Goal: Task Accomplishment & Management: Use online tool/utility

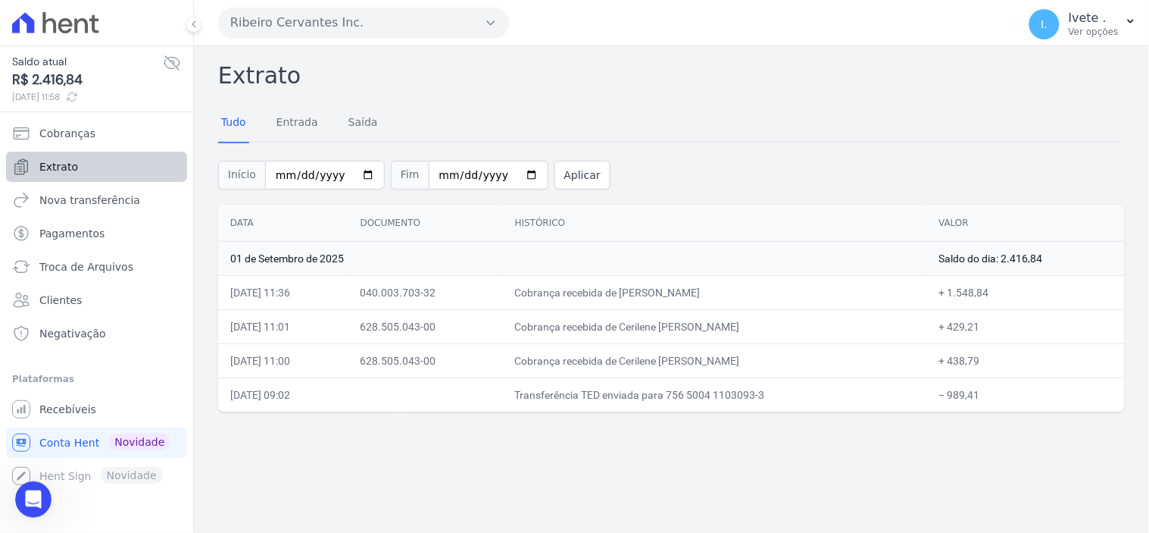
scroll to position [7897, 0]
click at [58, 170] on span "Extrato" at bounding box center [58, 166] width 39 height 15
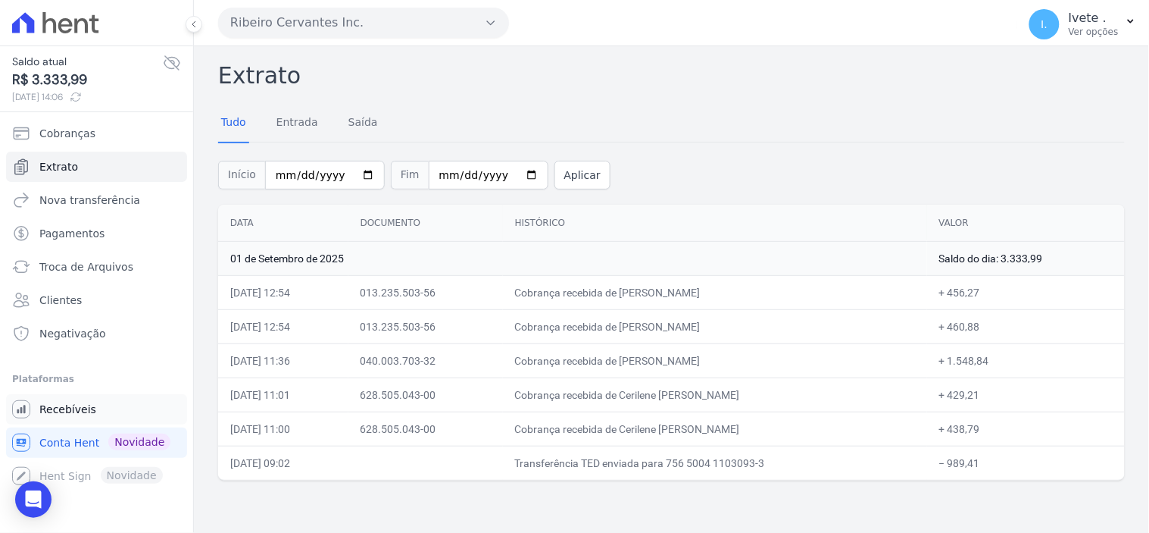
click at [54, 409] on span "Recebíveis" at bounding box center [67, 409] width 57 height 15
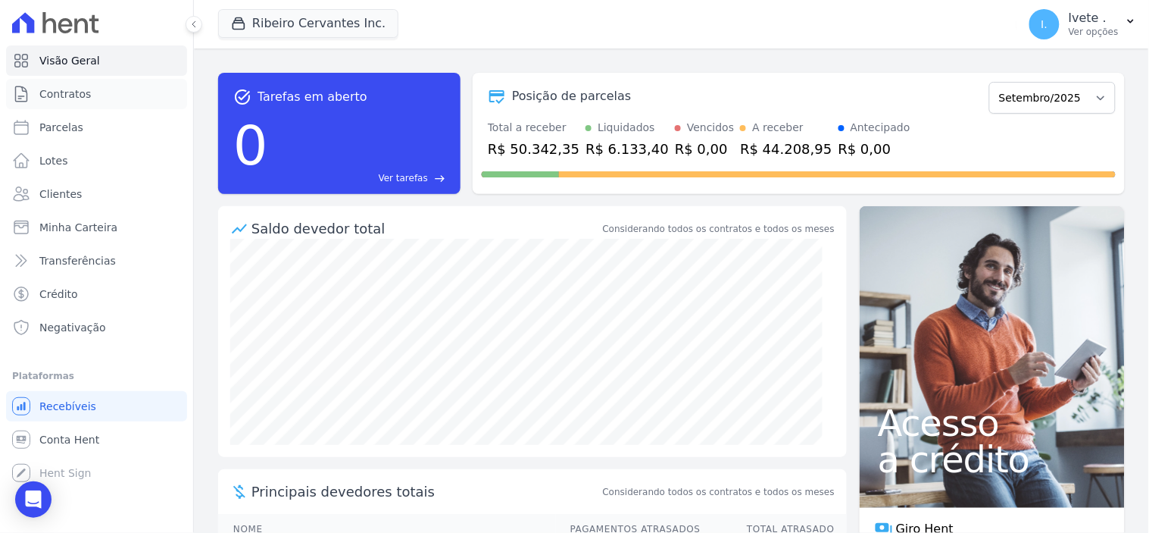
click at [55, 94] on span "Contratos" at bounding box center [65, 93] width 52 height 15
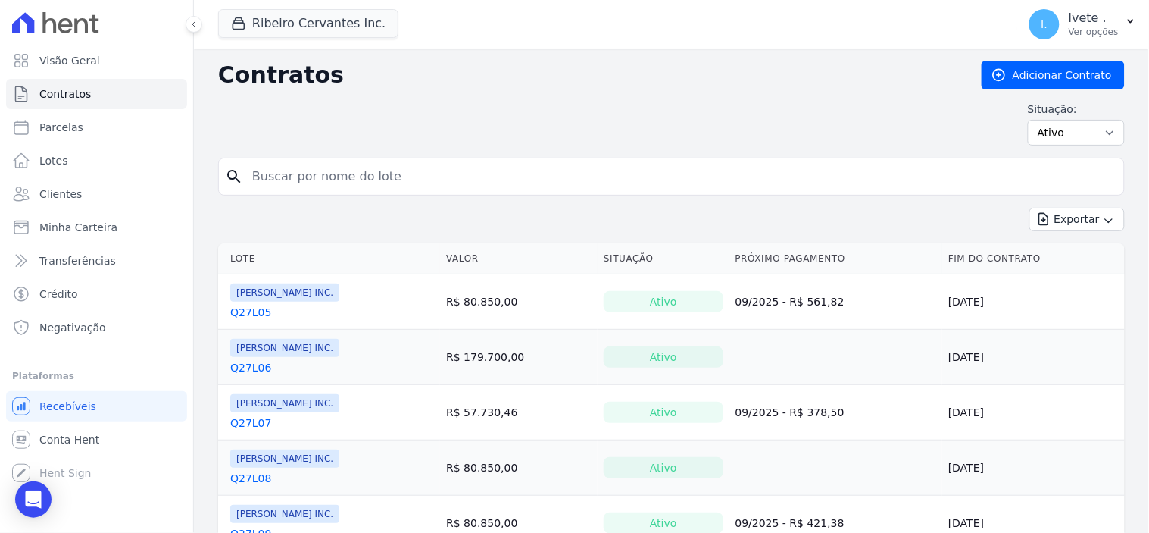
click at [311, 185] on input "search" at bounding box center [680, 176] width 875 height 30
type input "Q32L29"
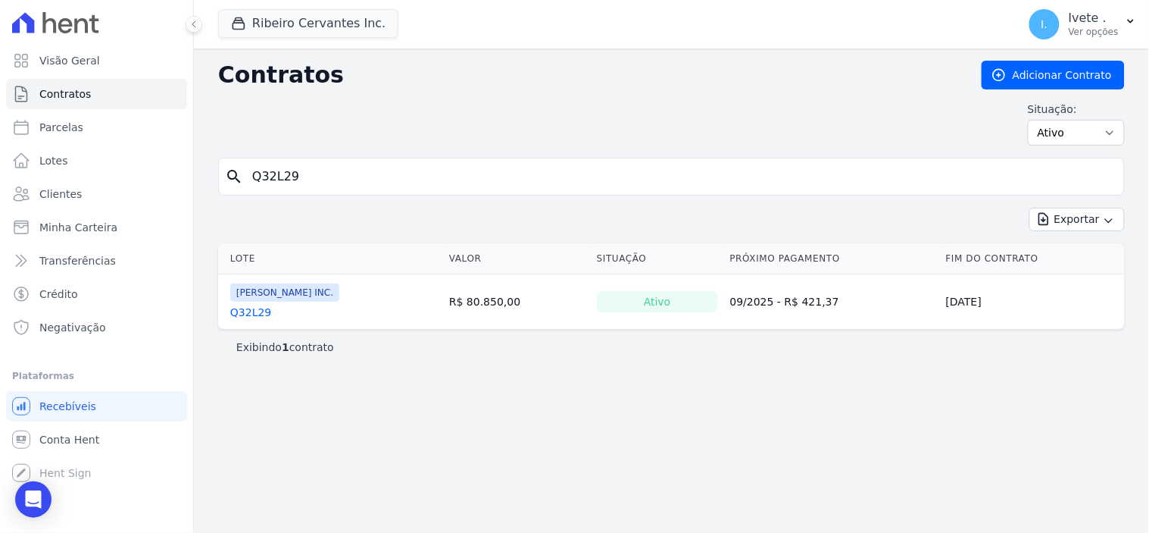
click at [247, 308] on link "Q32L29" at bounding box center [250, 312] width 41 height 15
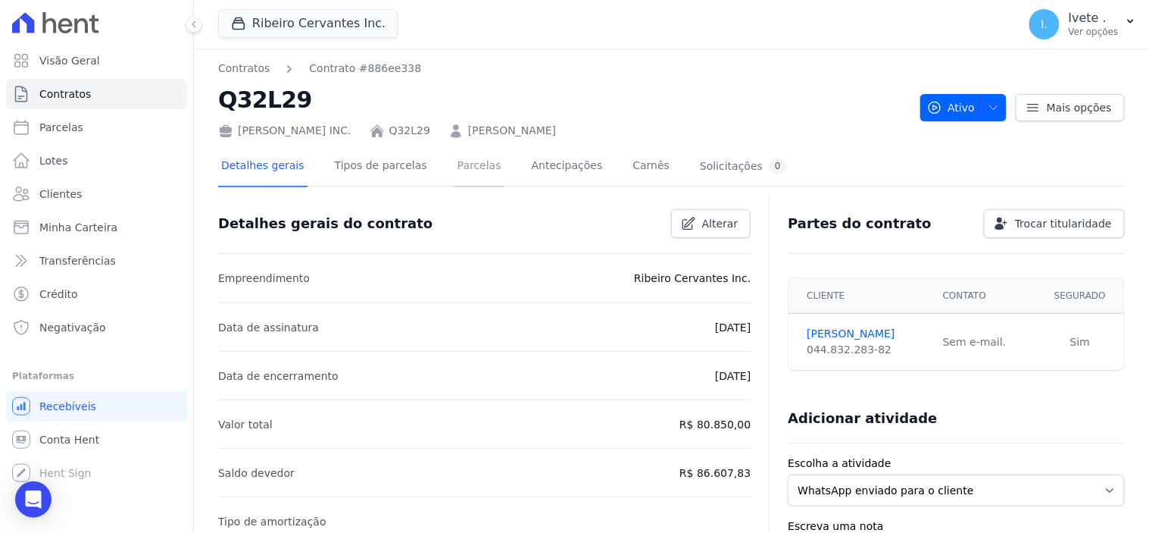
click at [455, 168] on link "Parcelas" at bounding box center [480, 167] width 50 height 40
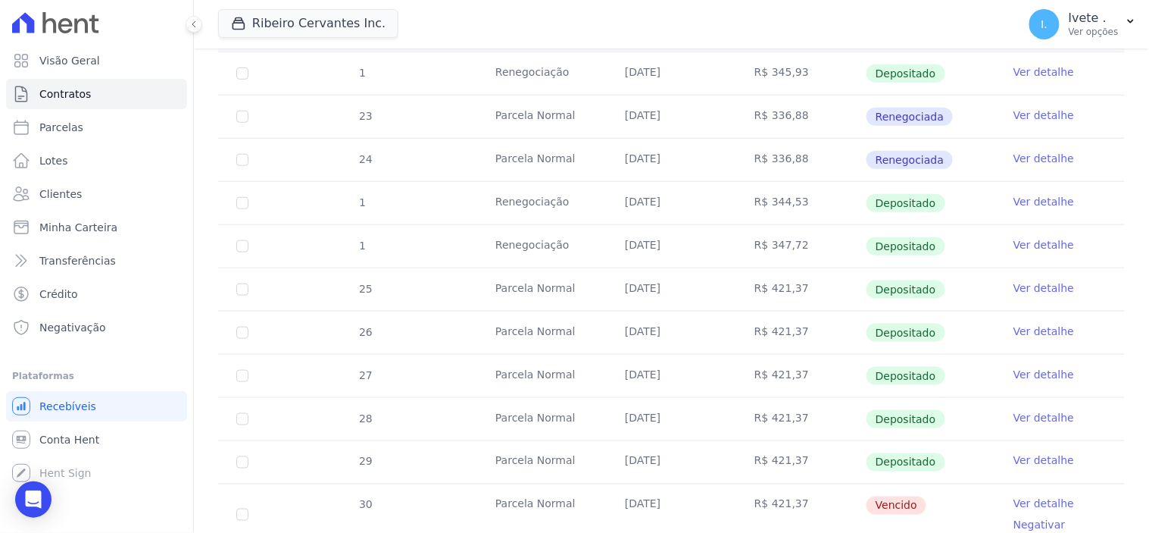
scroll to position [420, 0]
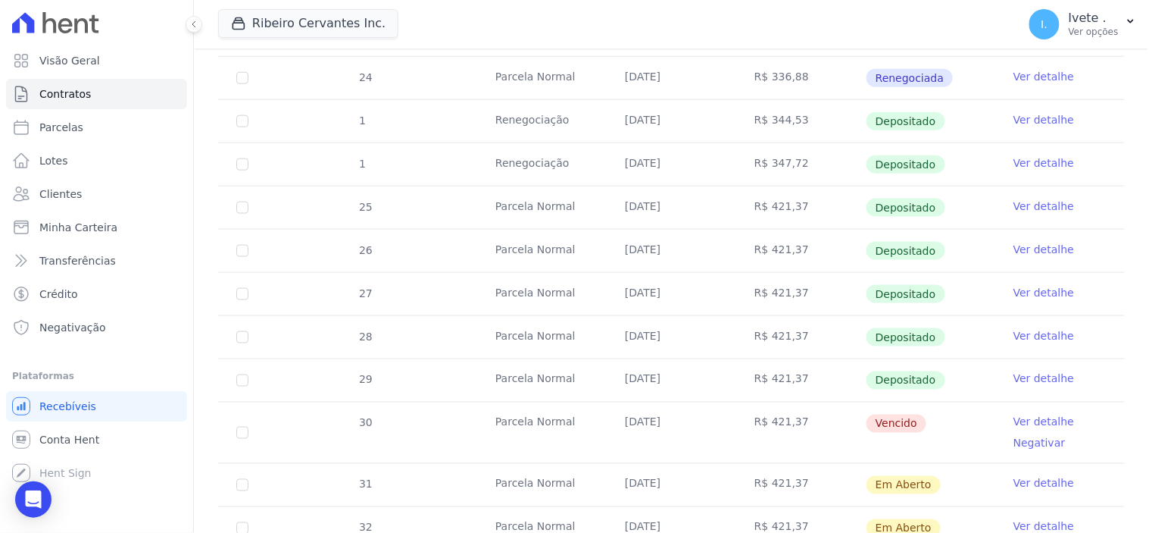
click at [1020, 418] on link "Ver detalhe" at bounding box center [1044, 421] width 61 height 15
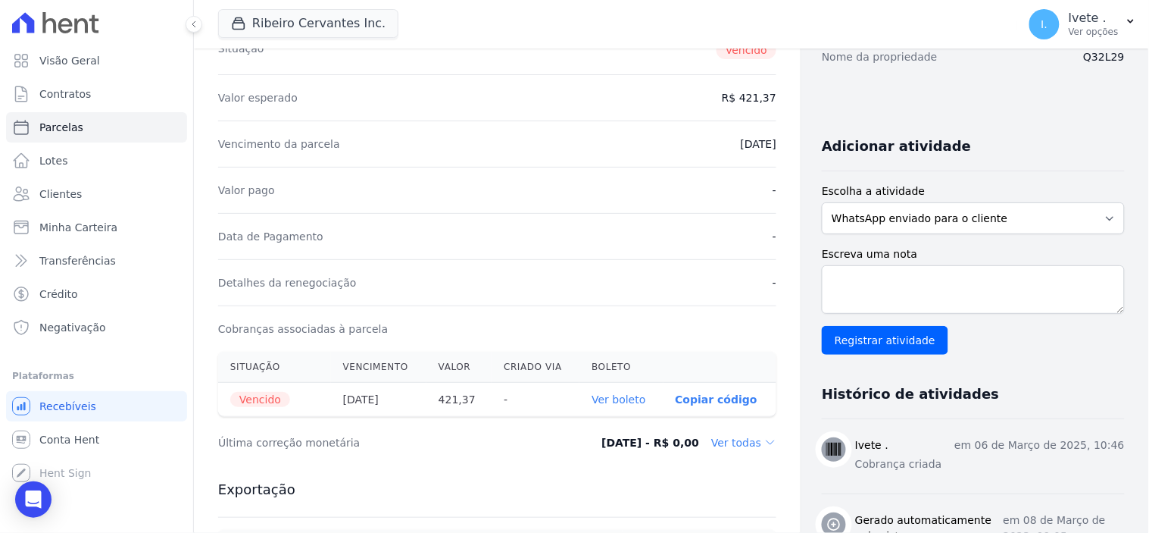
scroll to position [252, 0]
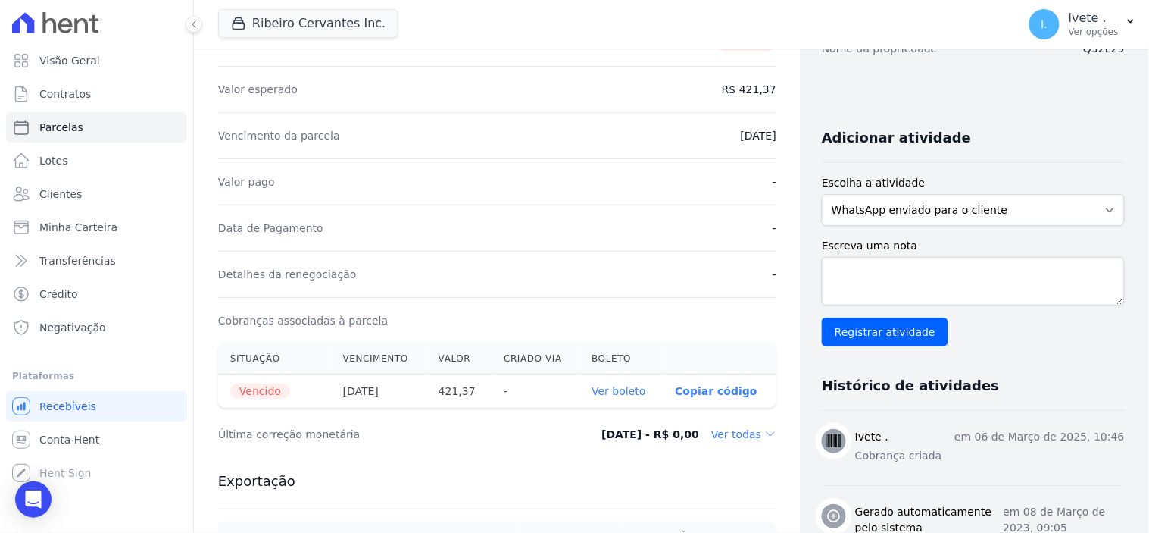
click at [620, 388] on link "Ver boleto" at bounding box center [619, 391] width 54 height 12
click at [55, 440] on span "Conta Hent" at bounding box center [69, 439] width 60 height 15
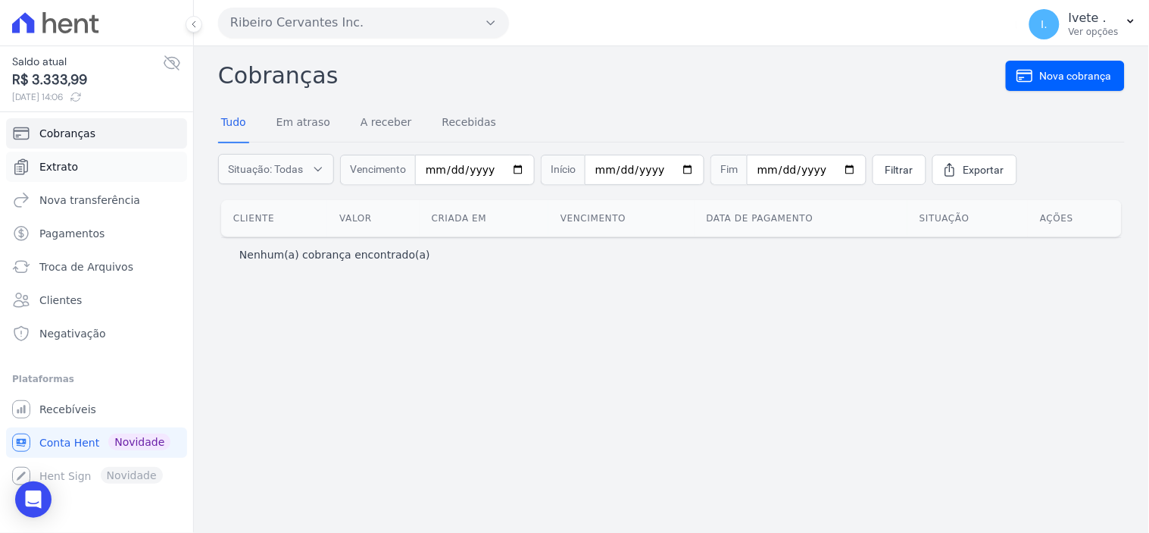
click at [54, 168] on span "Extrato" at bounding box center [58, 166] width 39 height 15
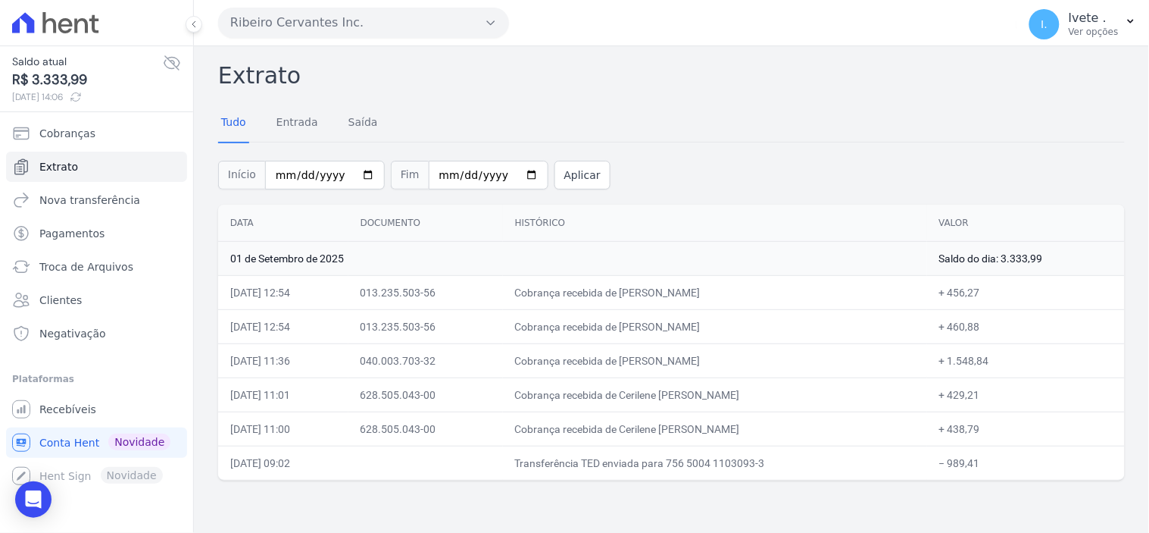
click at [277, 352] on td "01/09/2025, 11:36" at bounding box center [283, 360] width 130 height 34
click at [284, 191] on div "Início 2025-09-01 Fim 2025-09-01 Aplicar" at bounding box center [671, 173] width 907 height 63
click at [67, 170] on span "Extrato" at bounding box center [58, 166] width 39 height 15
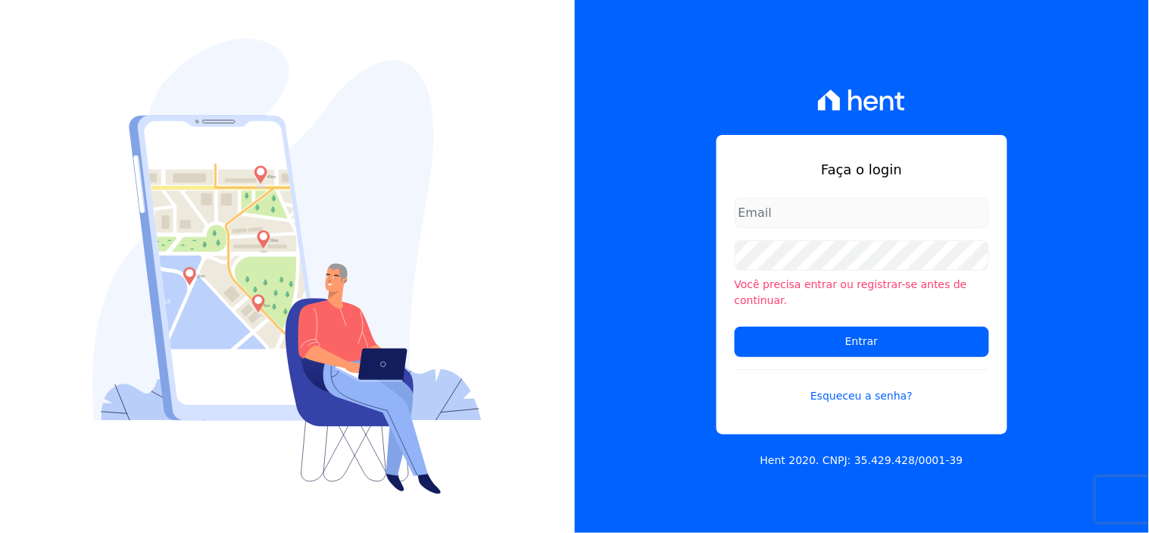
click at [760, 214] on input "email" at bounding box center [862, 213] width 255 height 30
type input "[EMAIL_ADDRESS][DOMAIN_NAME]"
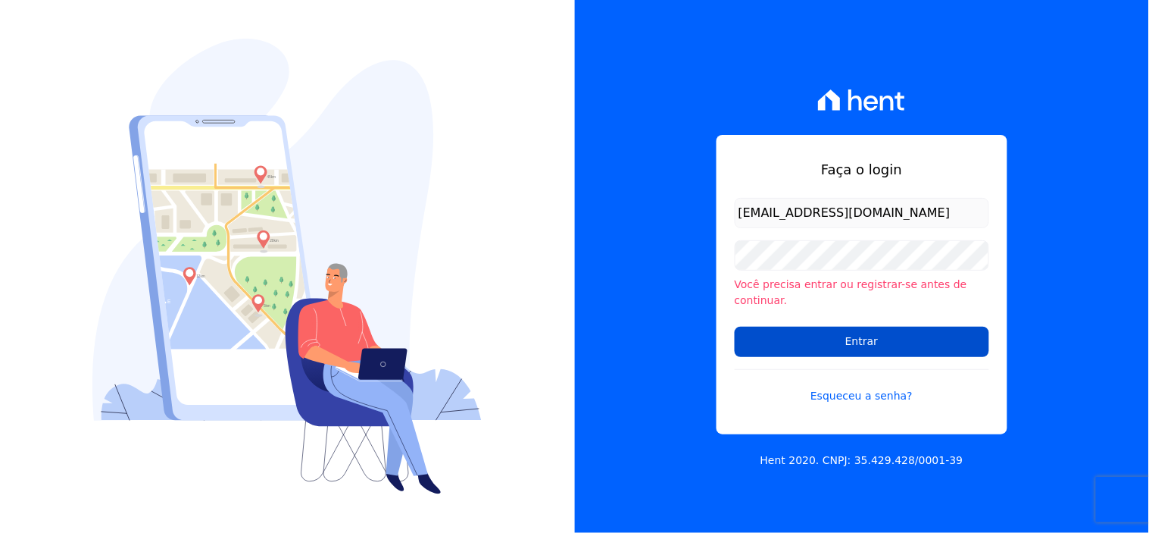
click at [818, 329] on input "Entrar" at bounding box center [862, 342] width 255 height 30
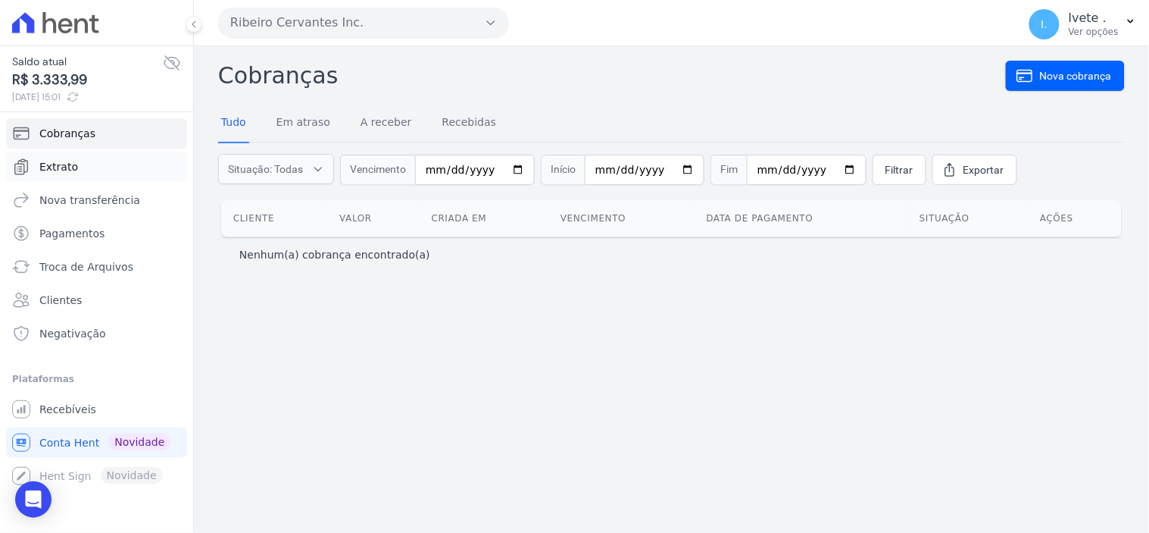
click at [77, 165] on link "Extrato" at bounding box center [96, 167] width 181 height 30
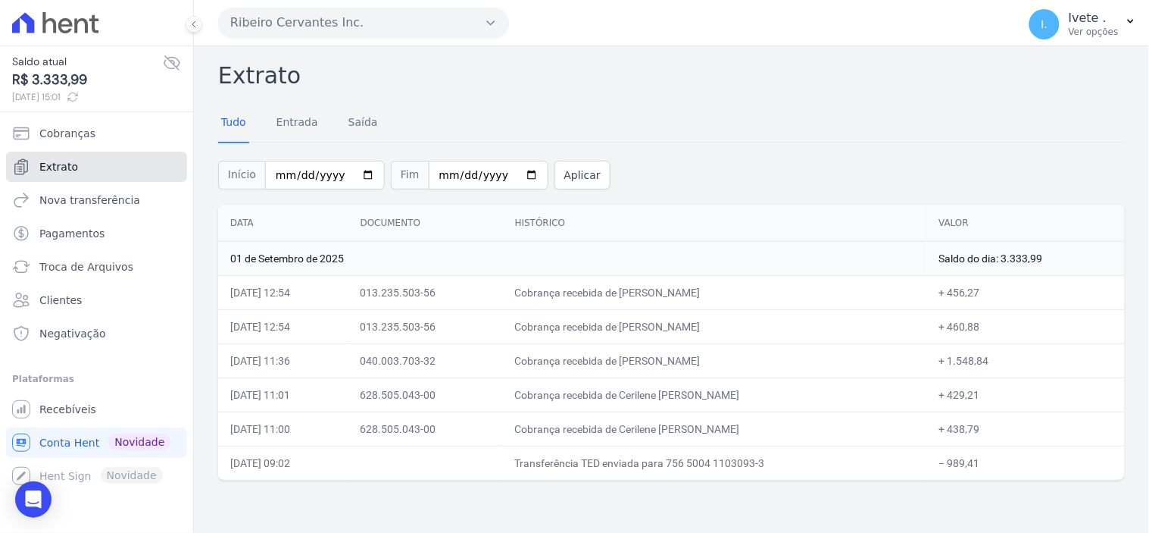
click at [77, 165] on link "Extrato" at bounding box center [96, 167] width 181 height 30
click at [68, 231] on span "Pagamentos" at bounding box center [71, 233] width 65 height 15
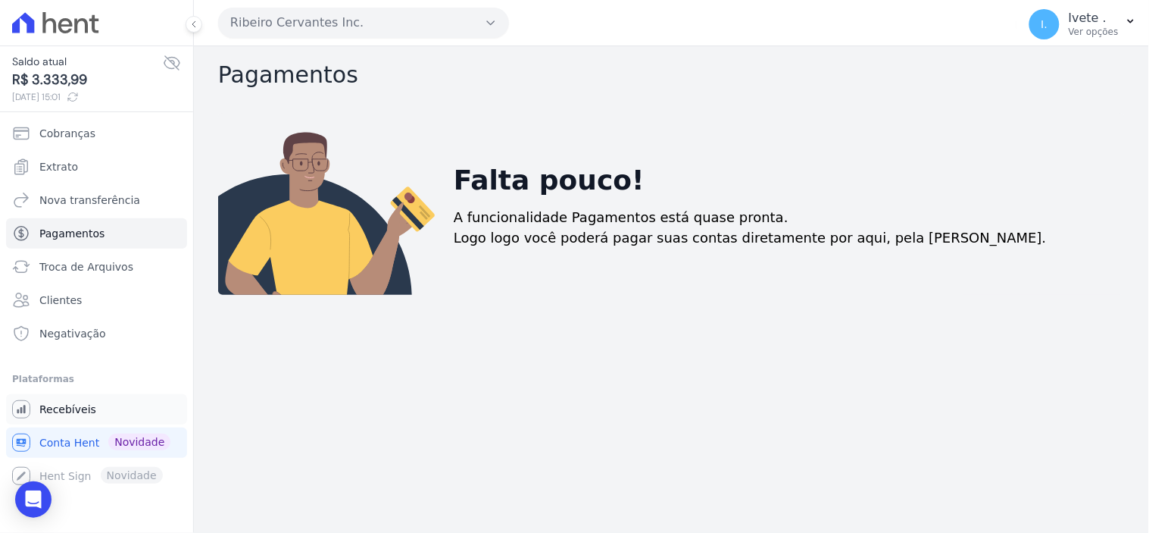
click at [67, 414] on span "Recebíveis" at bounding box center [67, 409] width 57 height 15
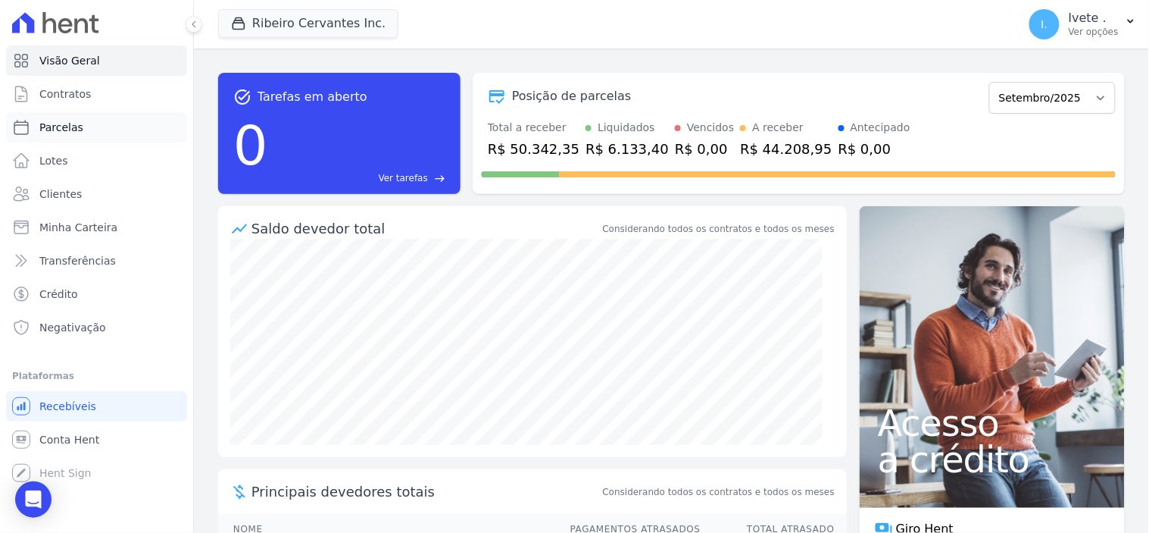
click at [56, 126] on span "Parcelas" at bounding box center [61, 127] width 44 height 15
select select
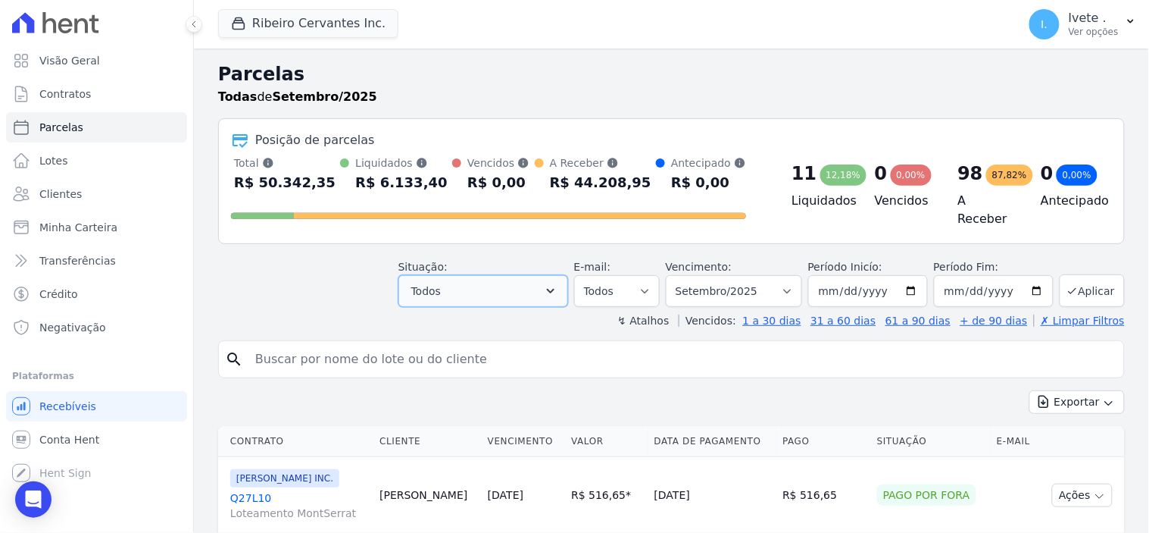
click at [558, 286] on icon "button" at bounding box center [550, 290] width 15 height 15
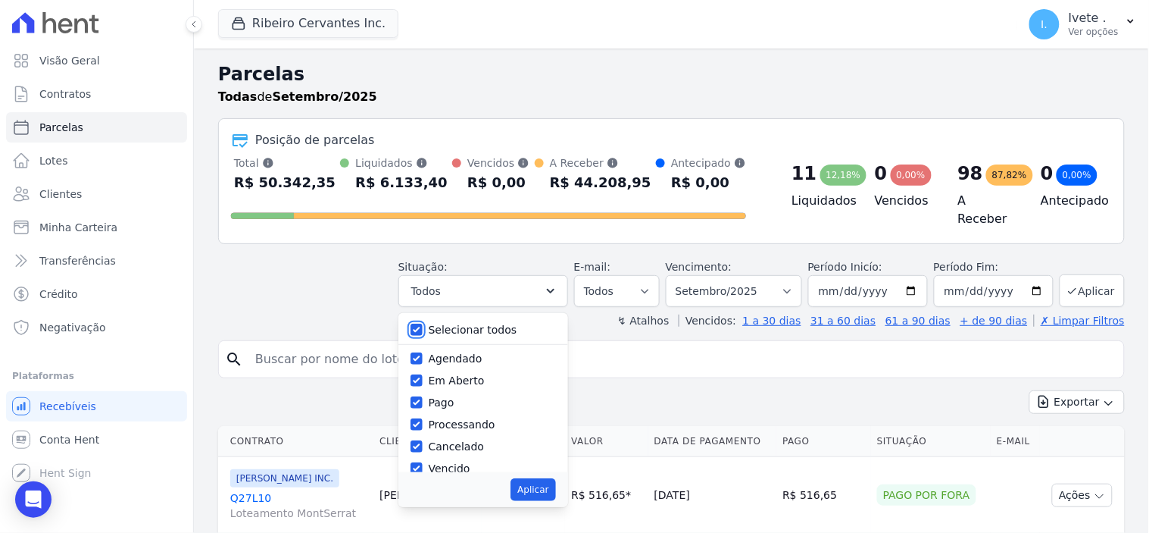
click at [423, 324] on input "Selecionar todos" at bounding box center [417, 330] width 12 height 12
checkbox input "false"
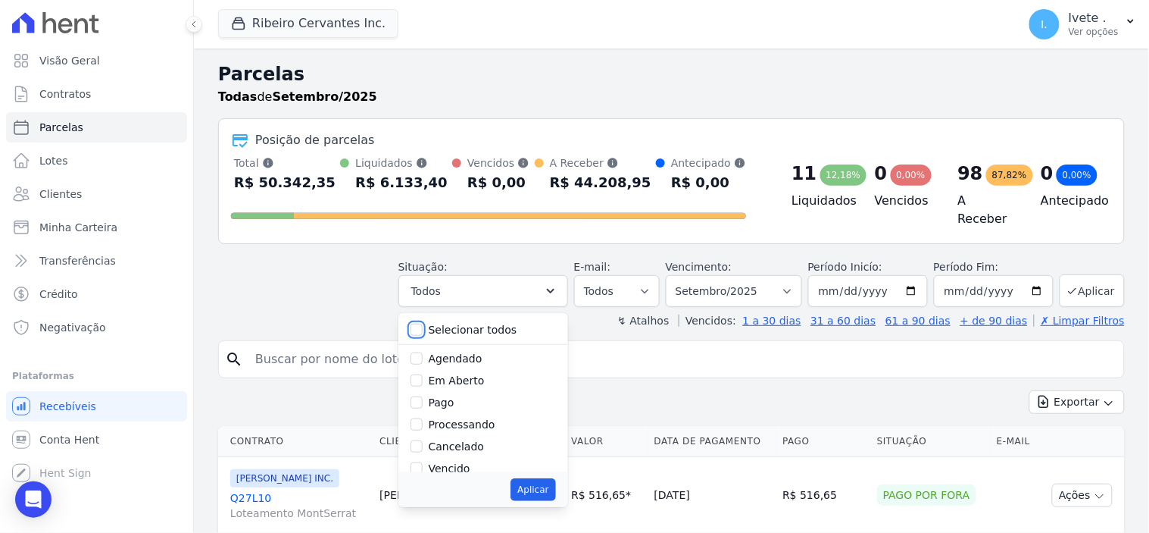
checkbox input "false"
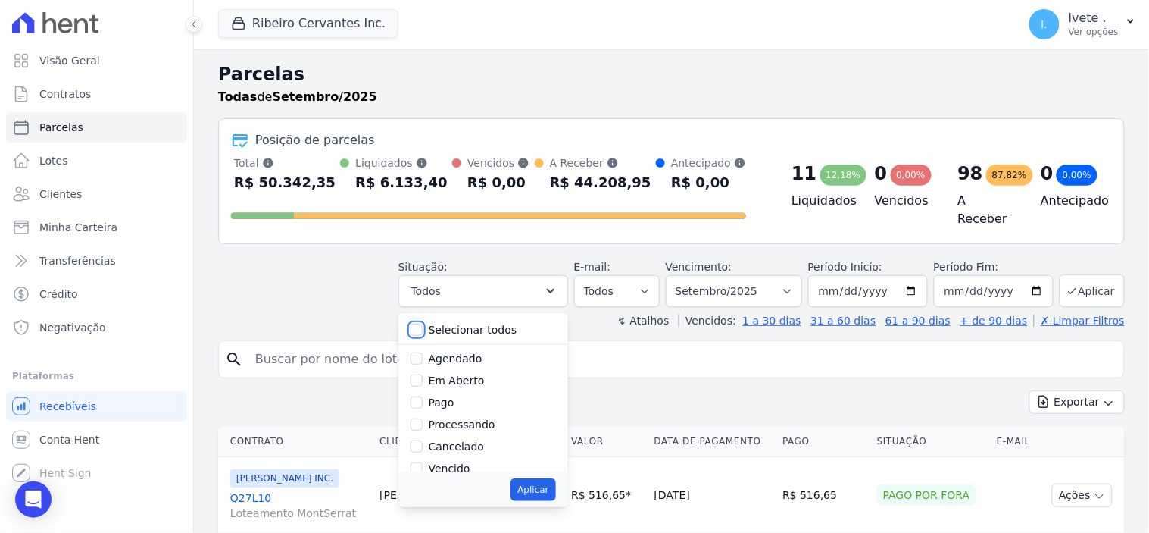
checkbox input "false"
click at [423, 336] on input "Agendado" at bounding box center [417, 342] width 12 height 12
checkbox input "true"
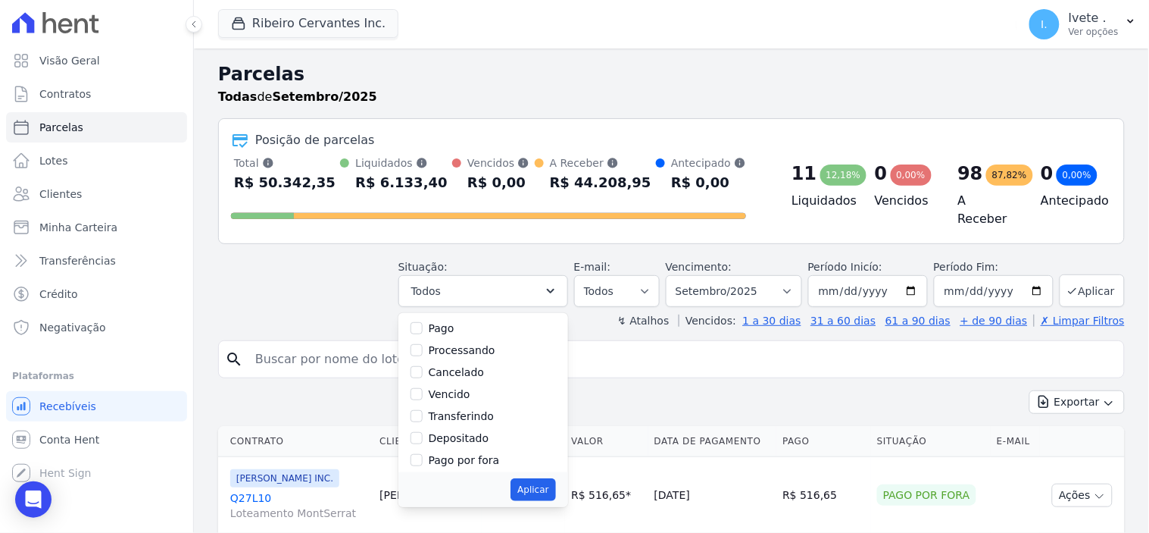
scroll to position [101, 0]
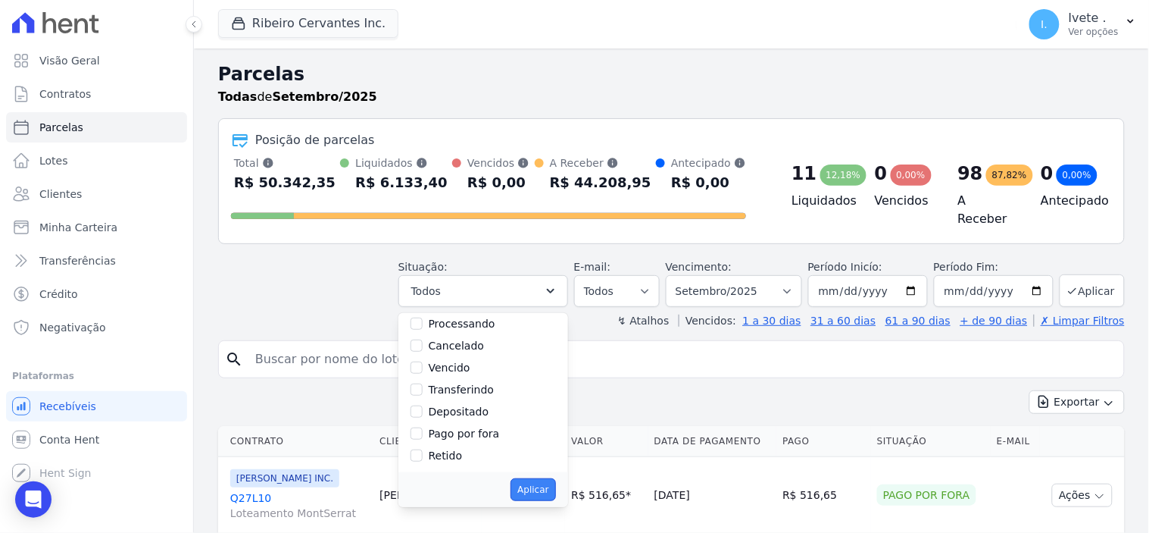
click at [536, 487] on button "Aplicar" at bounding box center [533, 489] width 45 height 23
select select "scheduled"
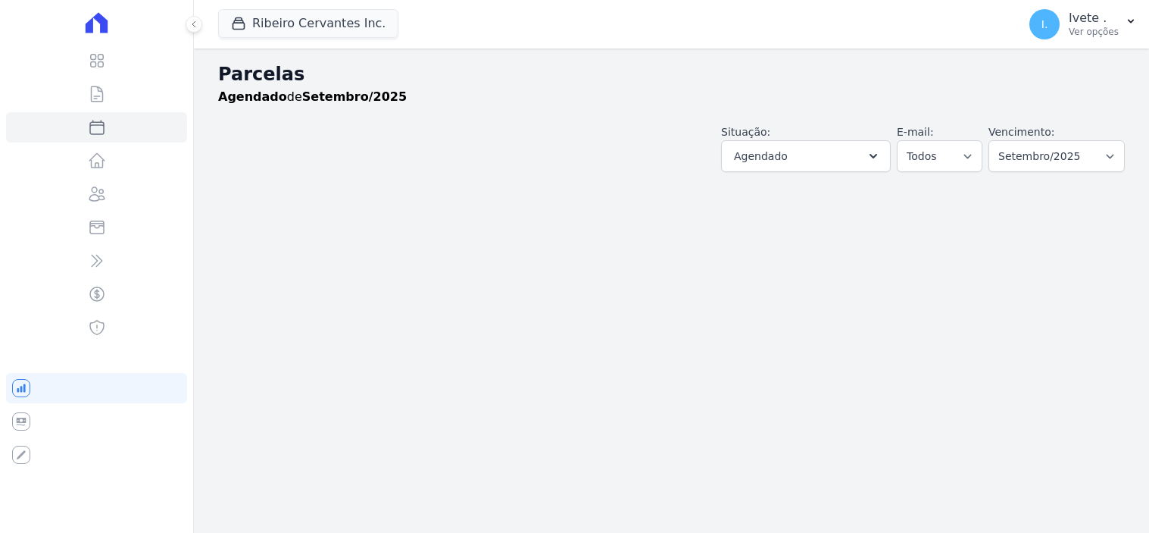
select select
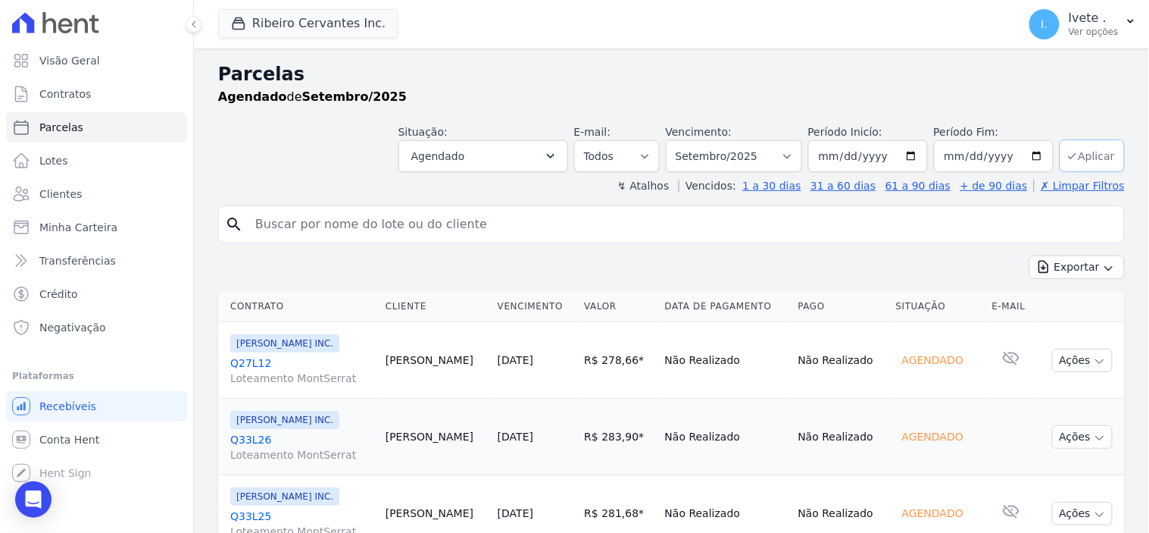
click at [1108, 148] on button "Aplicar" at bounding box center [1092, 155] width 65 height 33
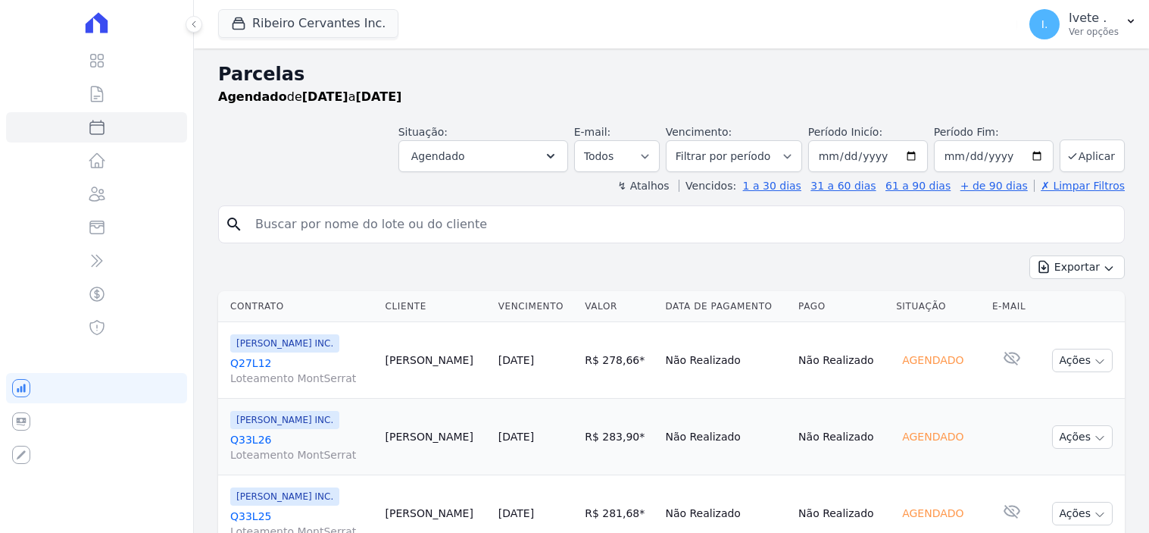
select select
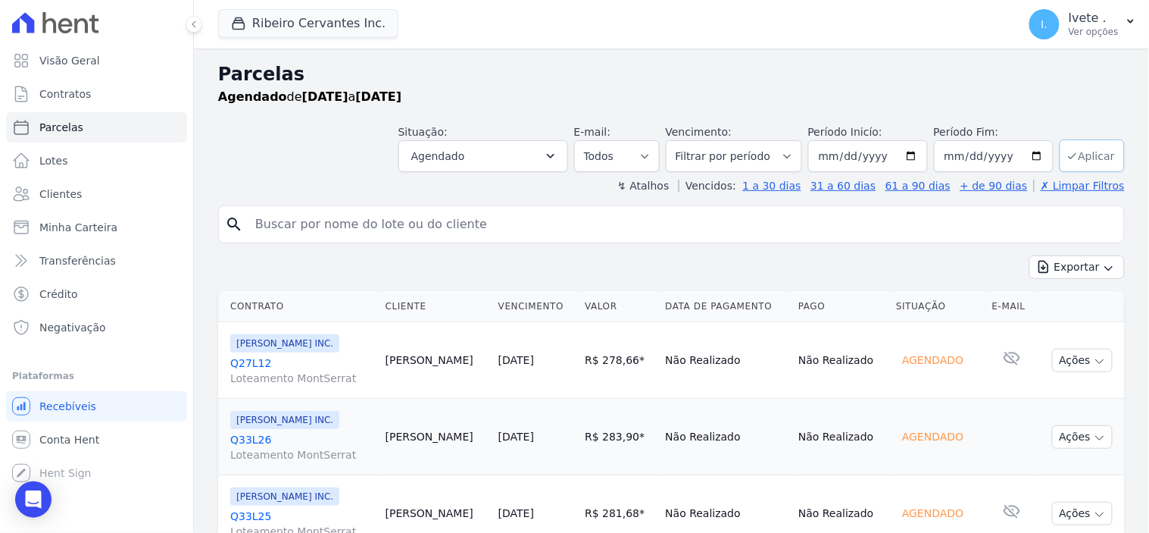
click at [1102, 155] on button "Aplicar" at bounding box center [1092, 155] width 65 height 33
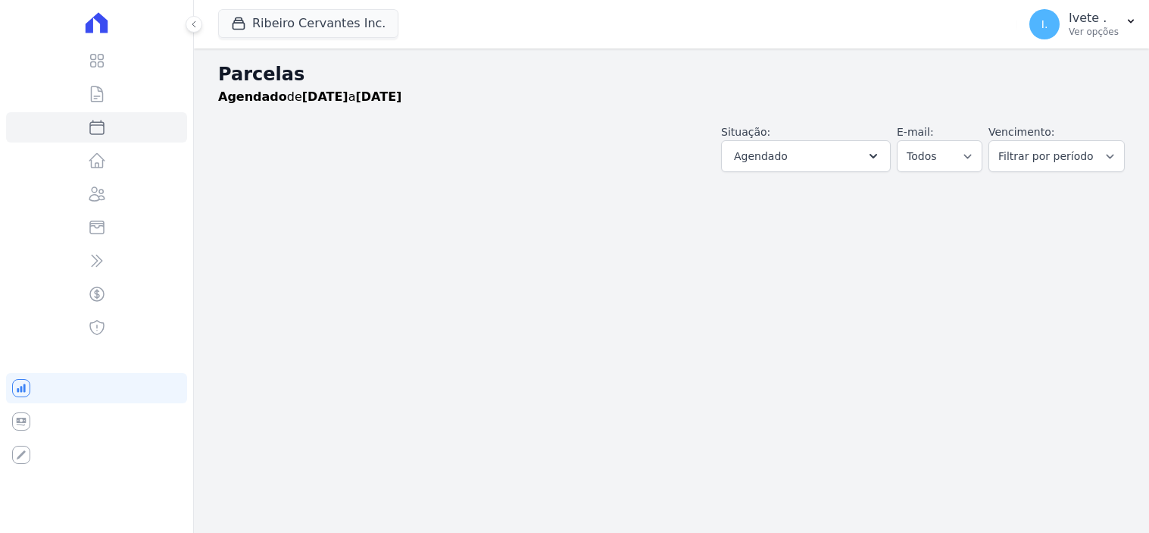
select select
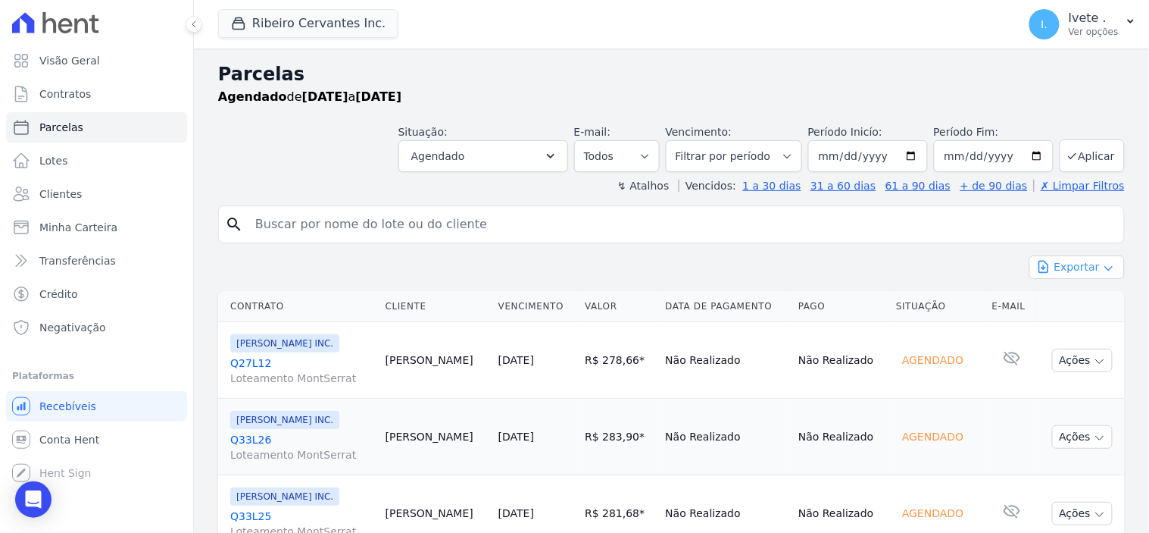
click at [1086, 269] on button "Exportar" at bounding box center [1077, 266] width 95 height 23
click at [1077, 302] on span "Exportar PDF" at bounding box center [1076, 302] width 80 height 15
click at [66, 84] on link "Contratos" at bounding box center [96, 94] width 181 height 30
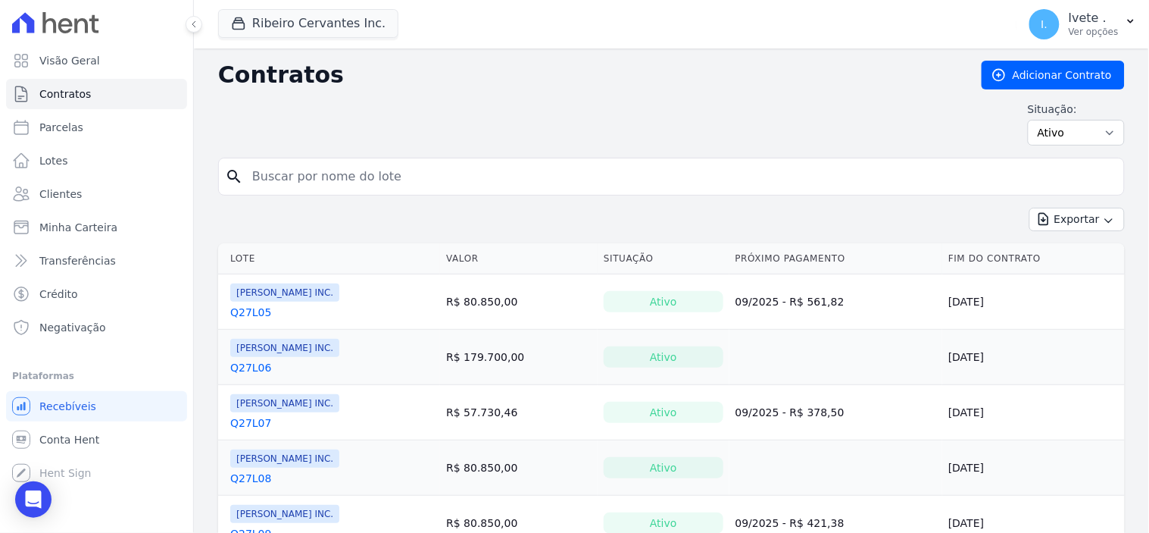
click at [291, 178] on input "search" at bounding box center [680, 176] width 875 height 30
click at [291, 180] on input "search" at bounding box center [680, 176] width 875 height 30
type input "q32l25"
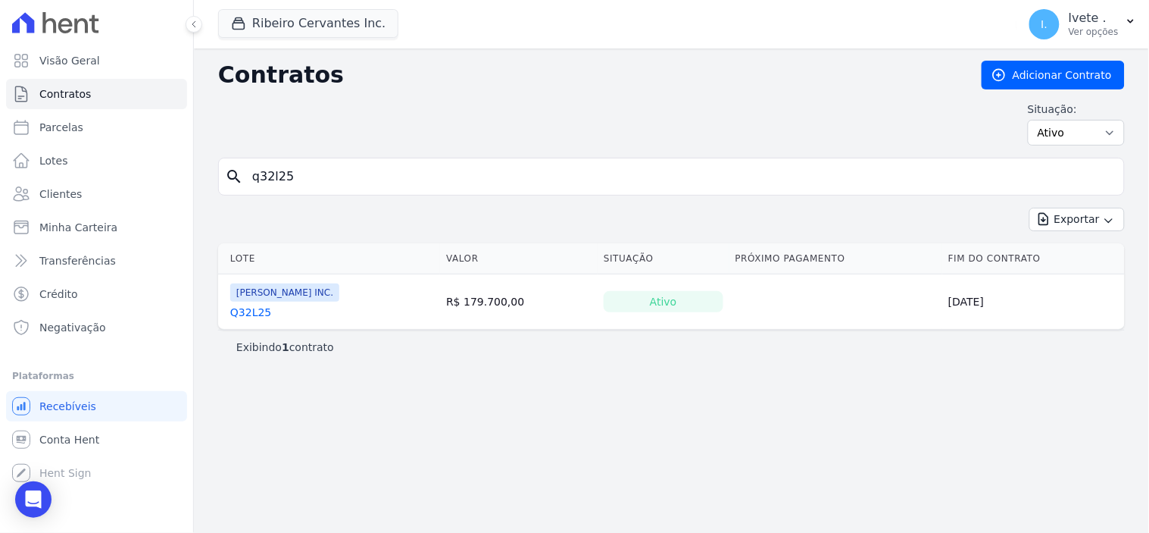
click at [251, 308] on link "Q32L25" at bounding box center [250, 312] width 41 height 15
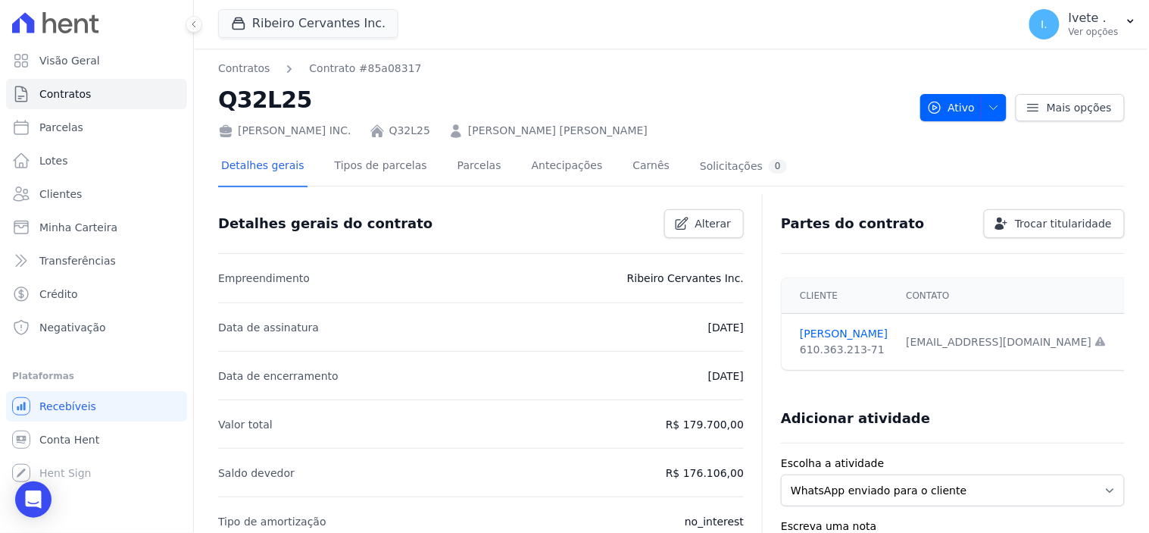
click at [481, 133] on link "[PERSON_NAME] [PERSON_NAME]" at bounding box center [558, 131] width 180 height 16
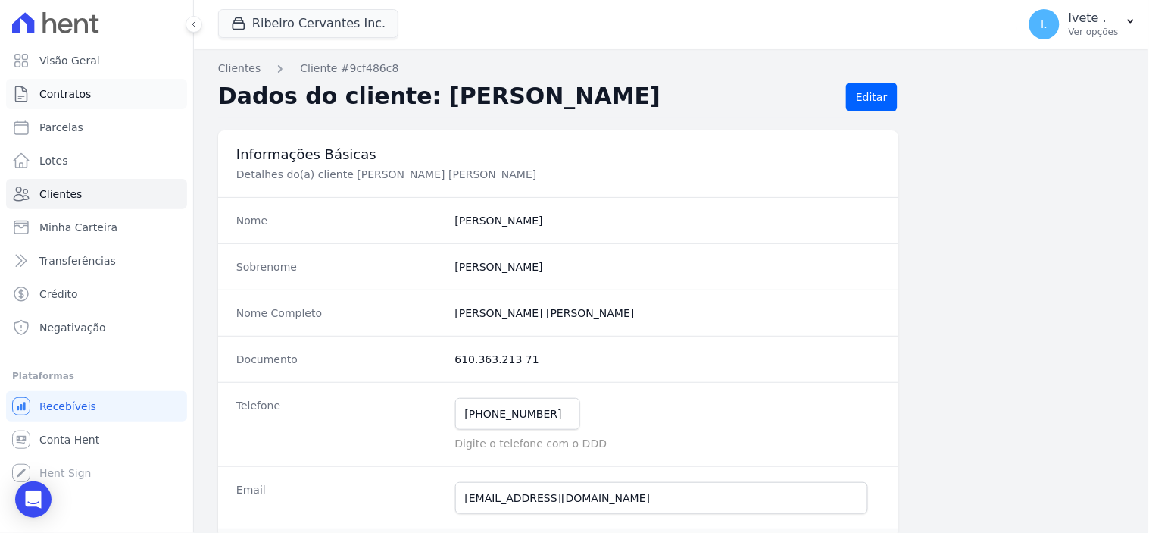
click at [77, 86] on span "Contratos" at bounding box center [65, 93] width 52 height 15
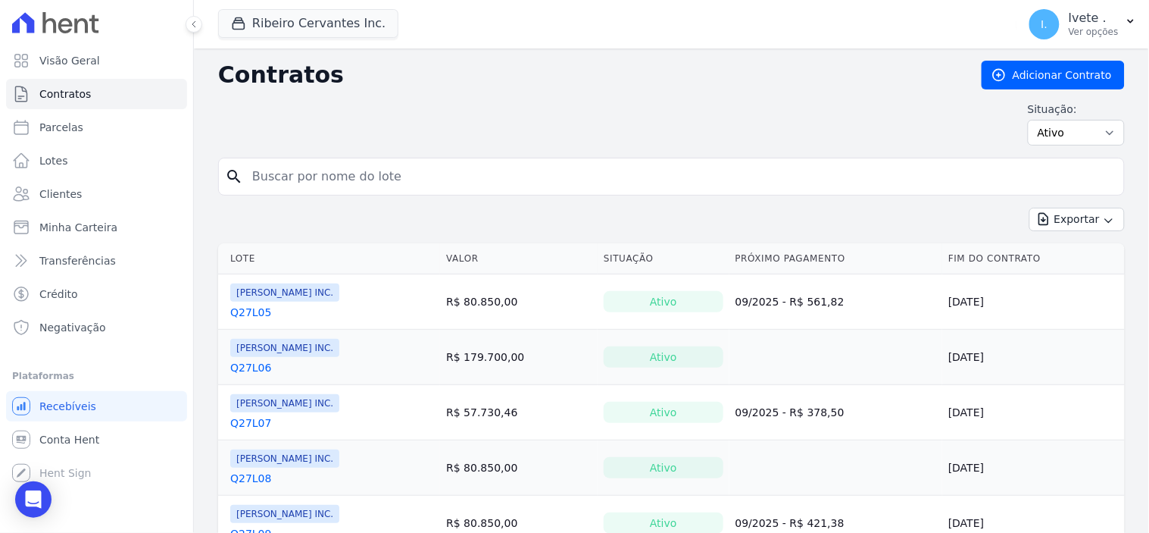
click at [312, 165] on input "search" at bounding box center [680, 176] width 875 height 30
type input "q32l25"
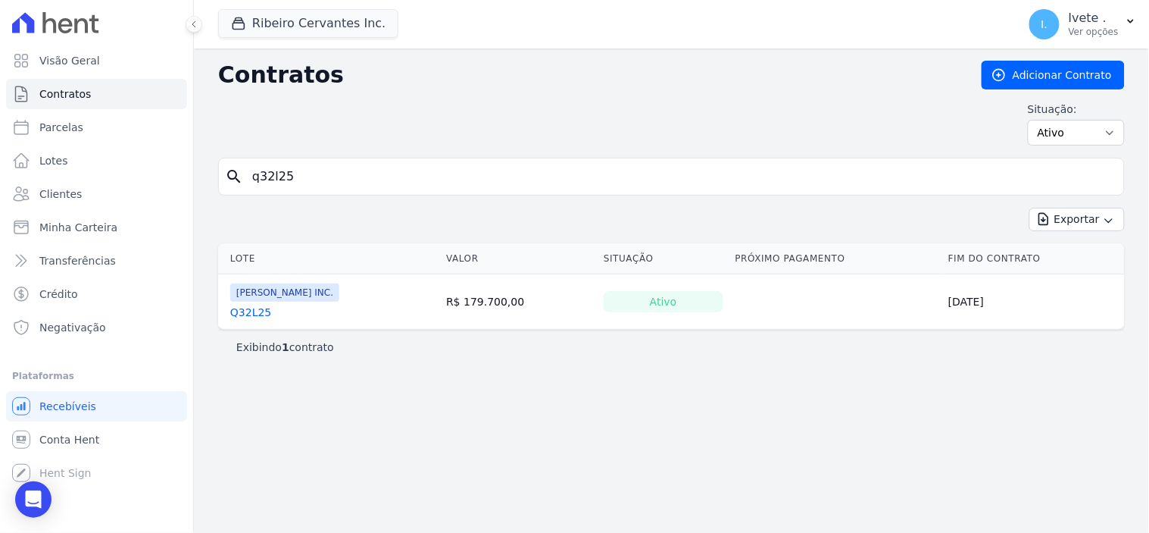
click at [255, 309] on link "Q32L25" at bounding box center [250, 312] width 41 height 15
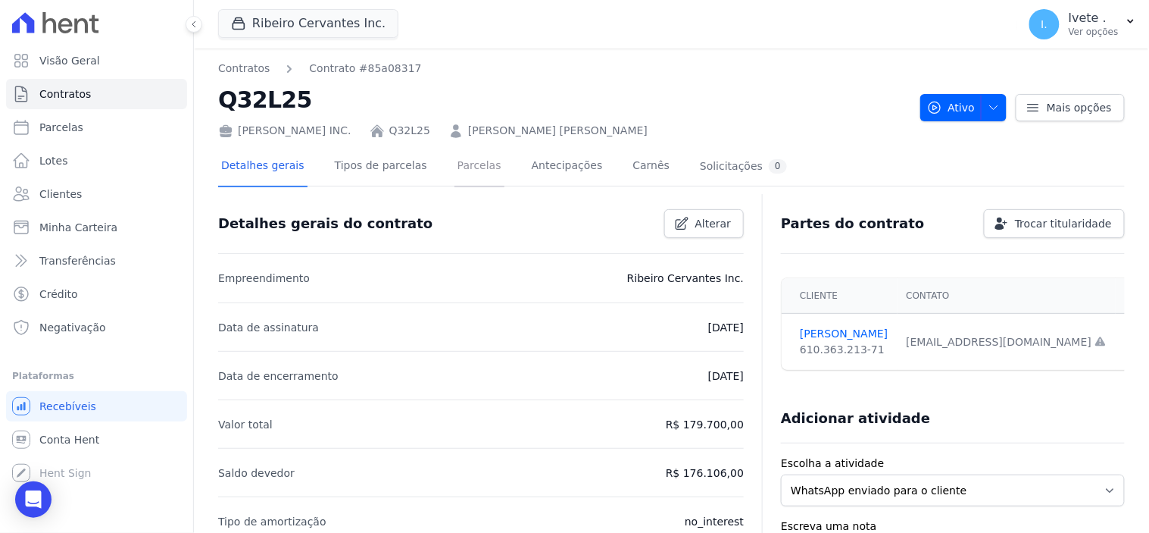
click at [458, 162] on link "Parcelas" at bounding box center [480, 167] width 50 height 40
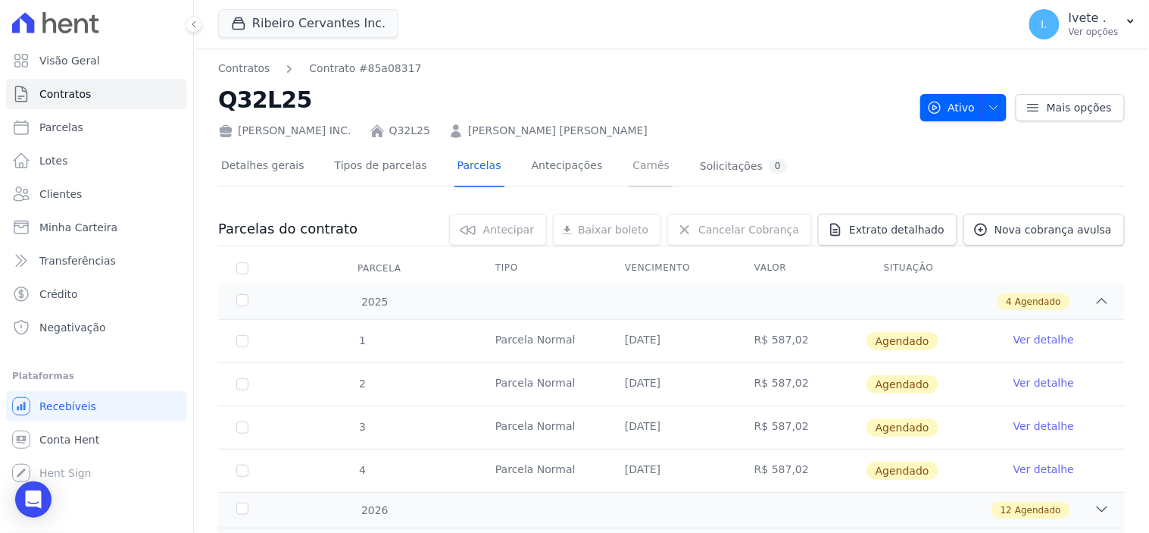
click at [630, 169] on link "Carnês" at bounding box center [651, 167] width 43 height 40
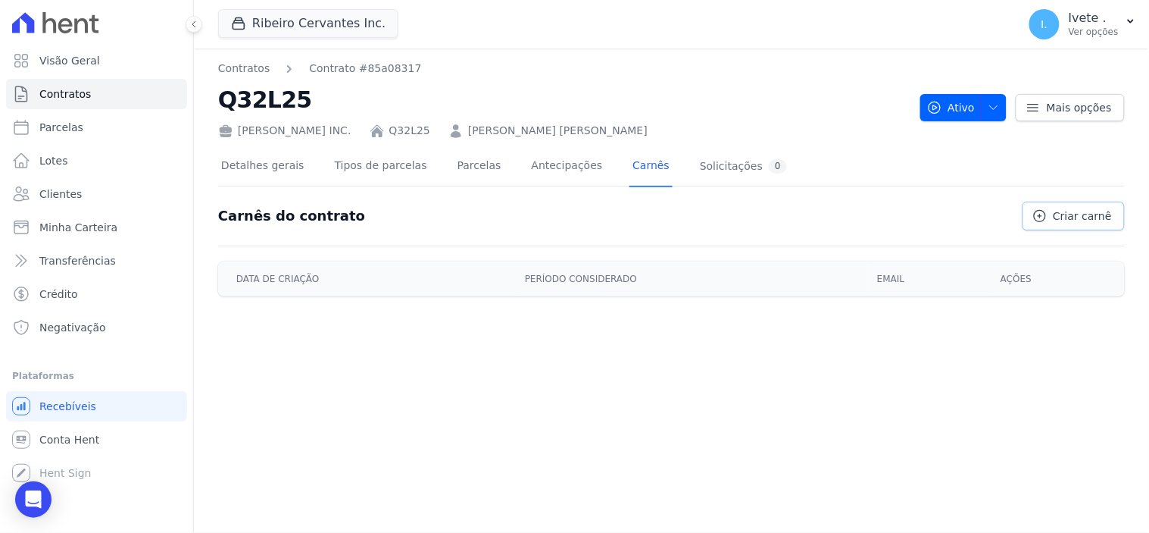
click at [1102, 214] on span "Criar carnê" at bounding box center [1083, 215] width 58 height 15
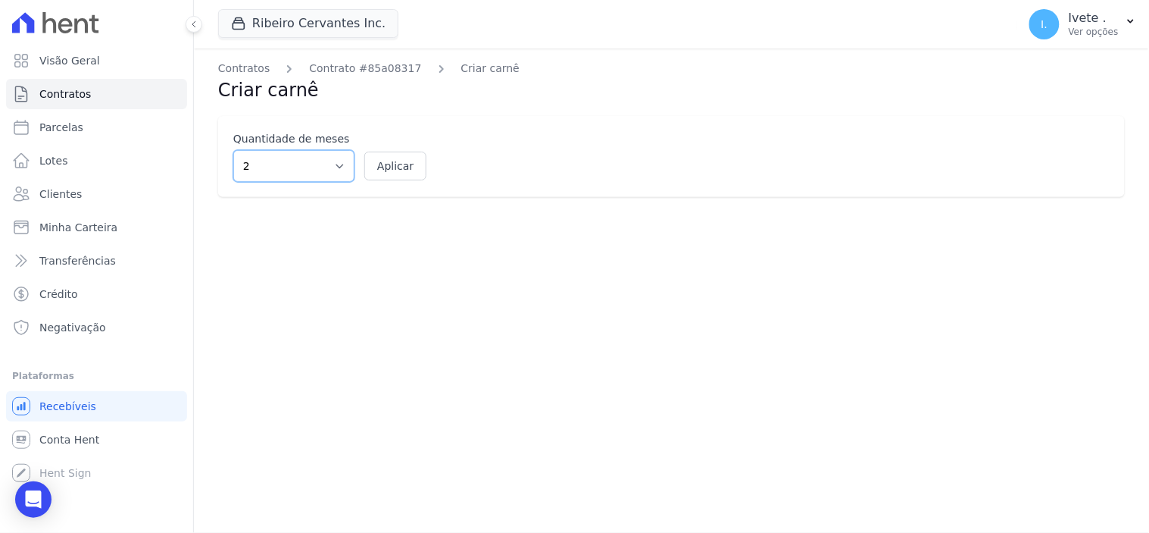
click at [342, 160] on select "2 3 4 5 6 7 8 9 10 11 12" at bounding box center [293, 166] width 121 height 32
select select "12"
click at [233, 150] on select "2 3 4 5 6 7 8 9 10 11 12" at bounding box center [293, 166] width 121 height 32
click at [399, 164] on button "Aplicar" at bounding box center [395, 166] width 62 height 29
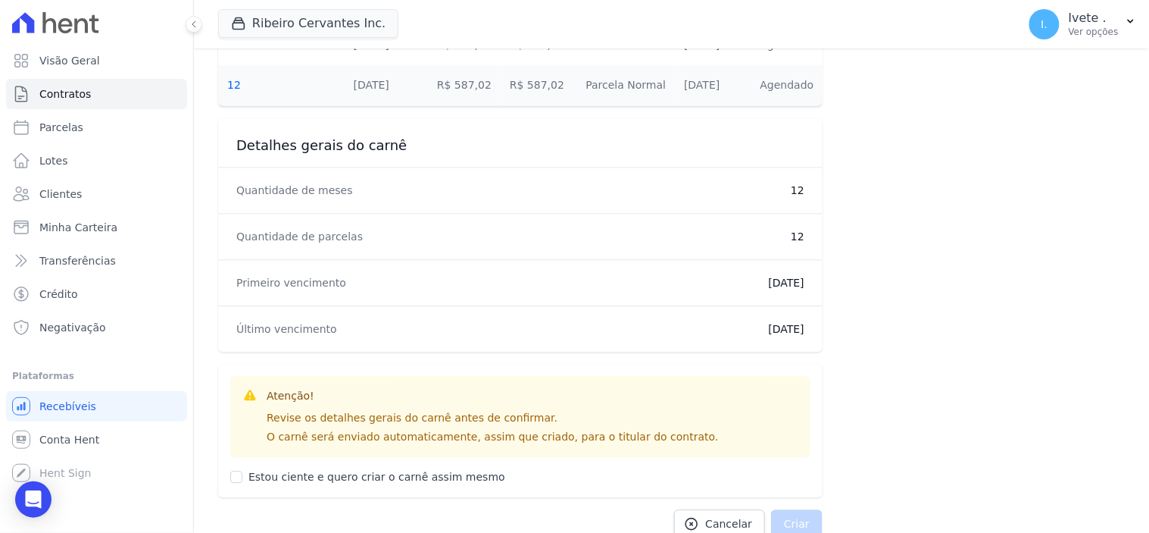
scroll to position [877, 0]
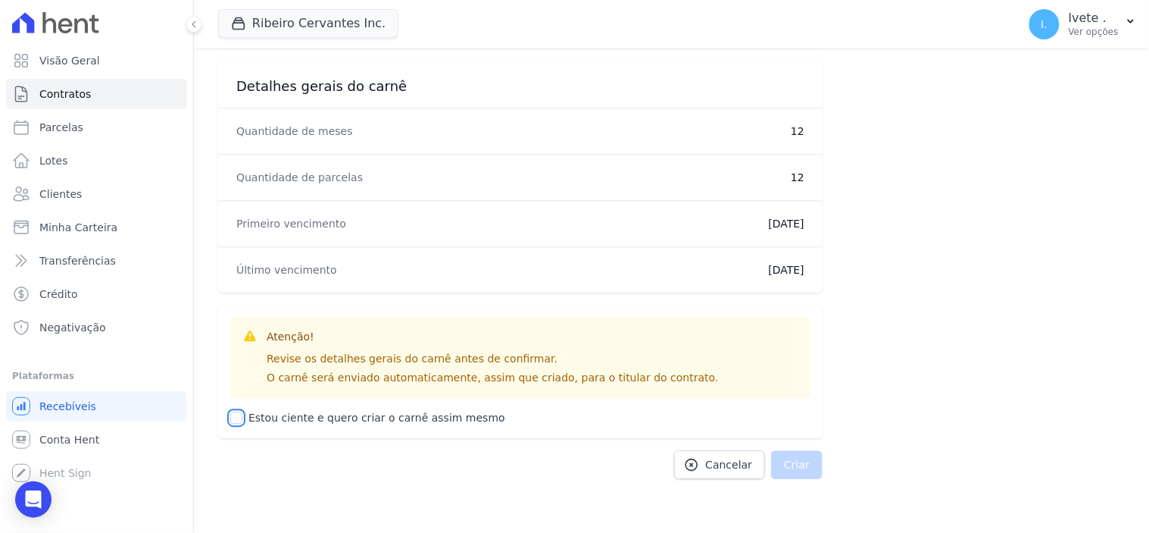
click at [235, 417] on input "Estou ciente e quero criar o carnê assim mesmo" at bounding box center [236, 417] width 12 height 12
checkbox input "true"
click at [799, 464] on button "Criar" at bounding box center [797, 464] width 52 height 29
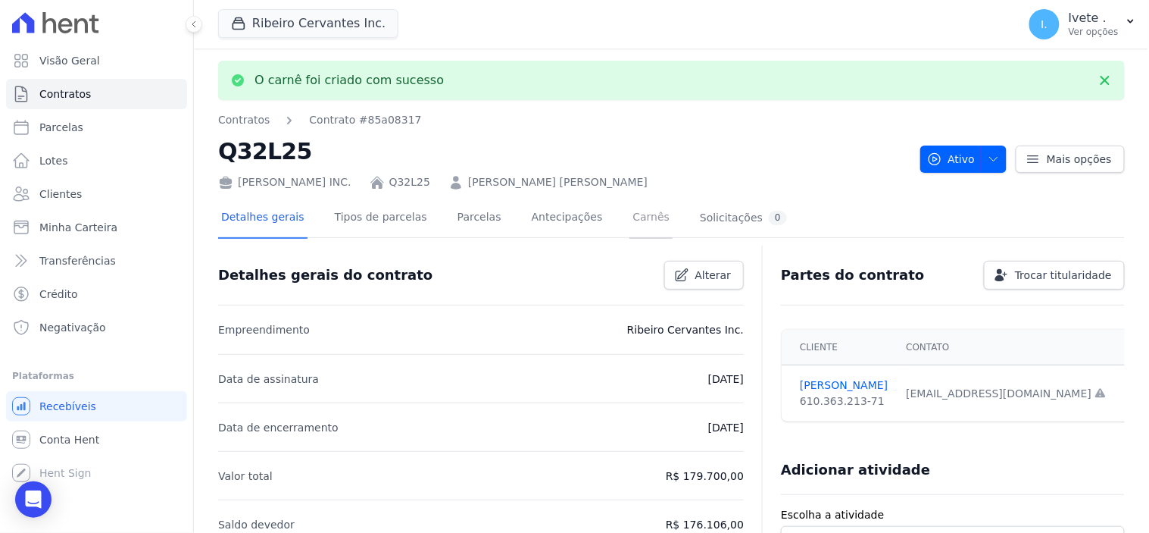
click at [630, 218] on link "Carnês" at bounding box center [651, 219] width 43 height 40
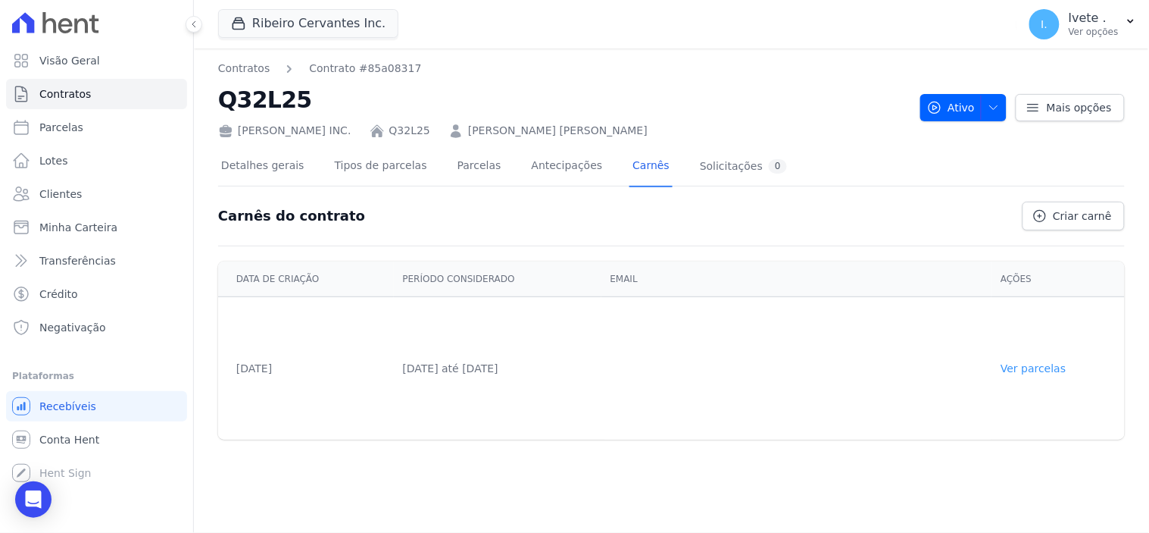
click at [1046, 367] on link "Ver parcelas" at bounding box center [1033, 368] width 65 height 12
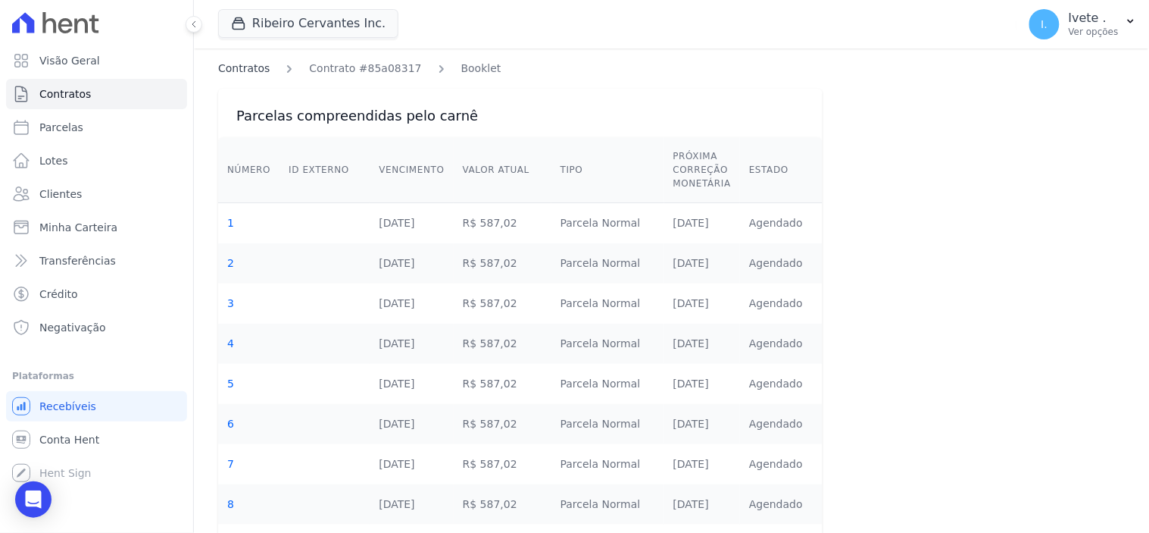
click at [228, 66] on link "Contratos" at bounding box center [244, 69] width 52 height 16
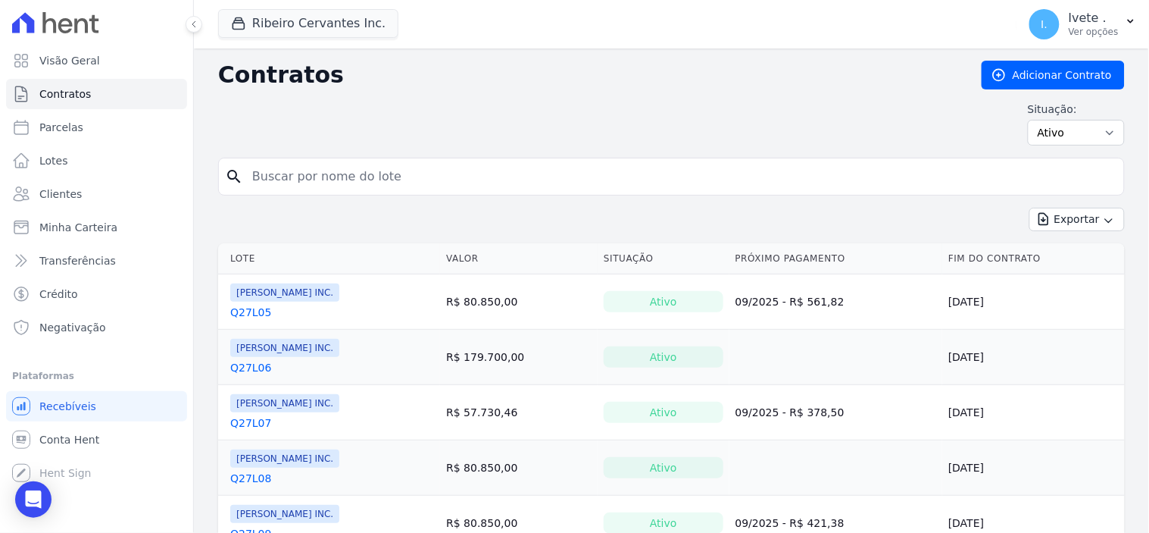
click at [265, 179] on input "search" at bounding box center [680, 176] width 875 height 30
type input "q32l25"
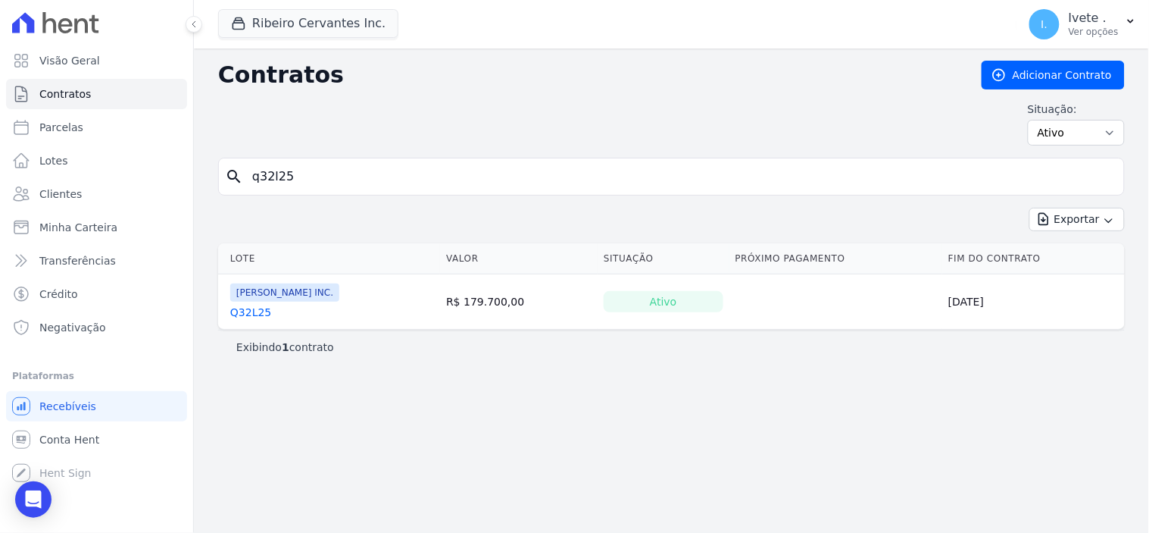
click at [247, 306] on link "Q32L25" at bounding box center [250, 312] width 41 height 15
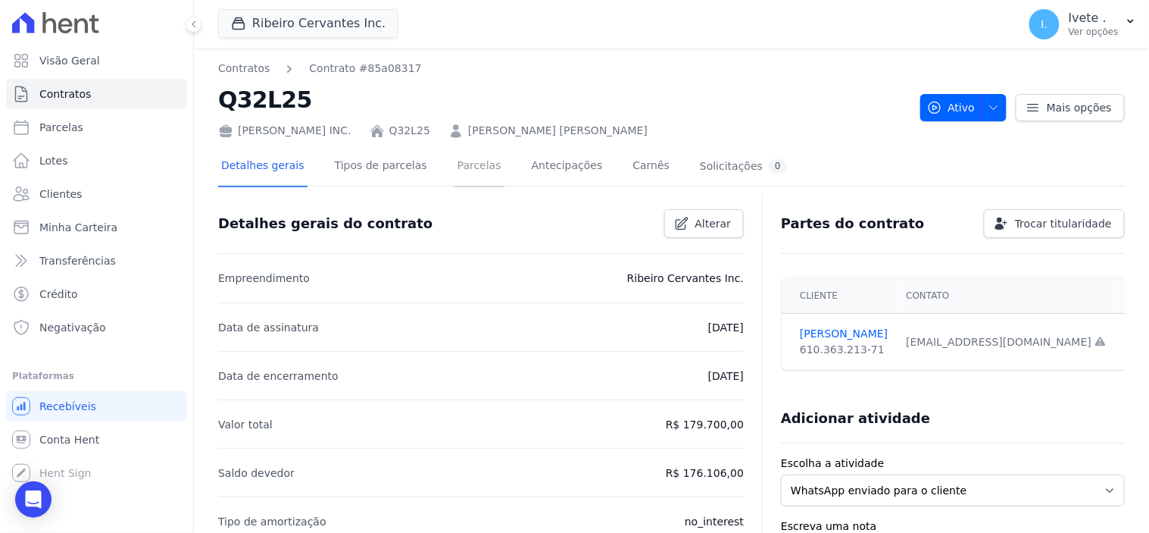
click at [455, 165] on link "Parcelas" at bounding box center [480, 167] width 50 height 40
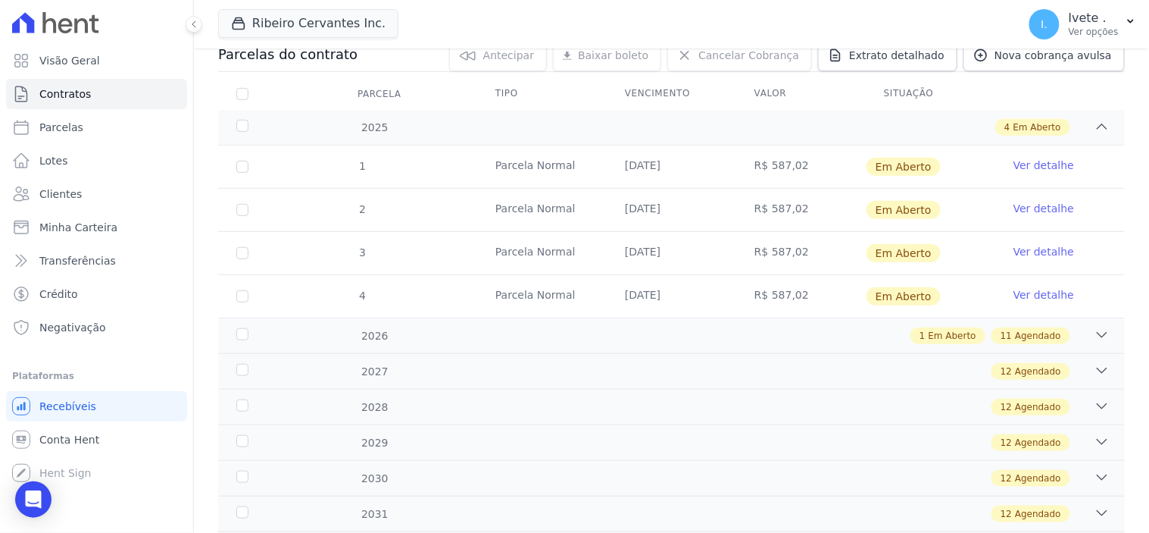
scroll to position [84, 0]
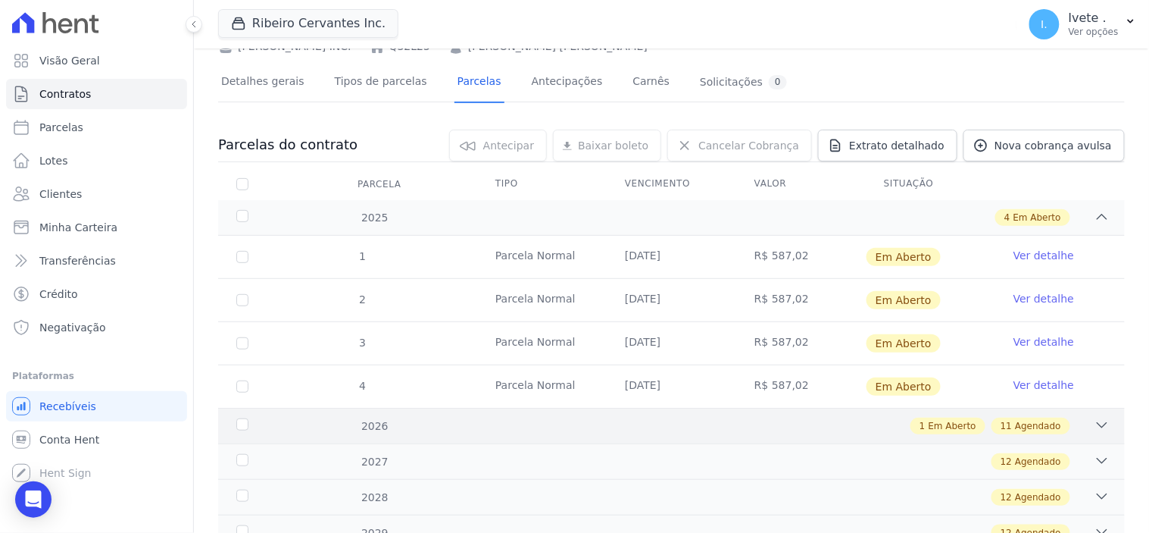
click at [1095, 420] on icon at bounding box center [1102, 424] width 15 height 15
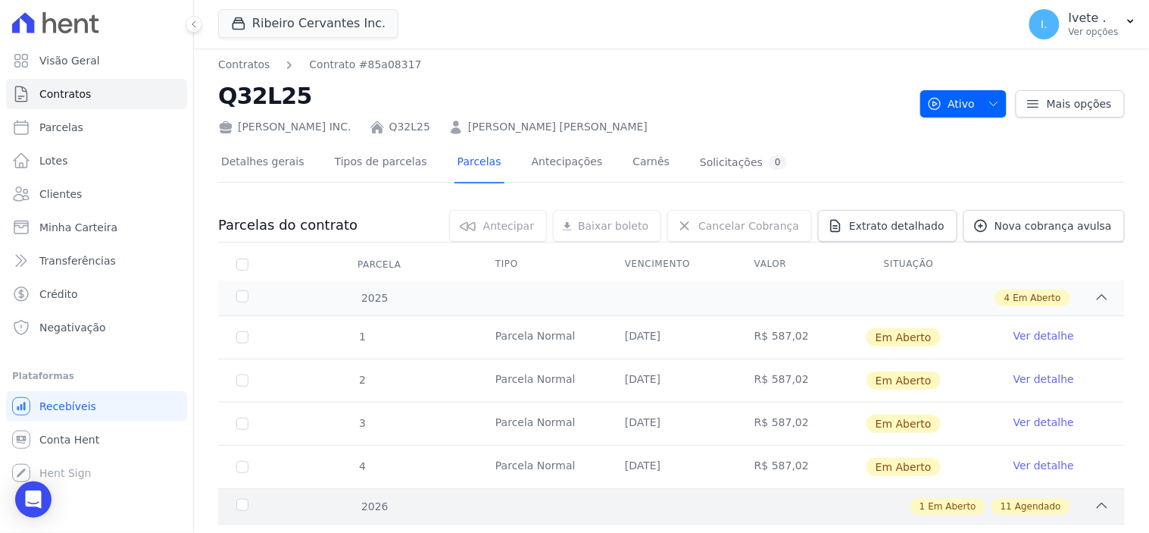
scroll to position [0, 0]
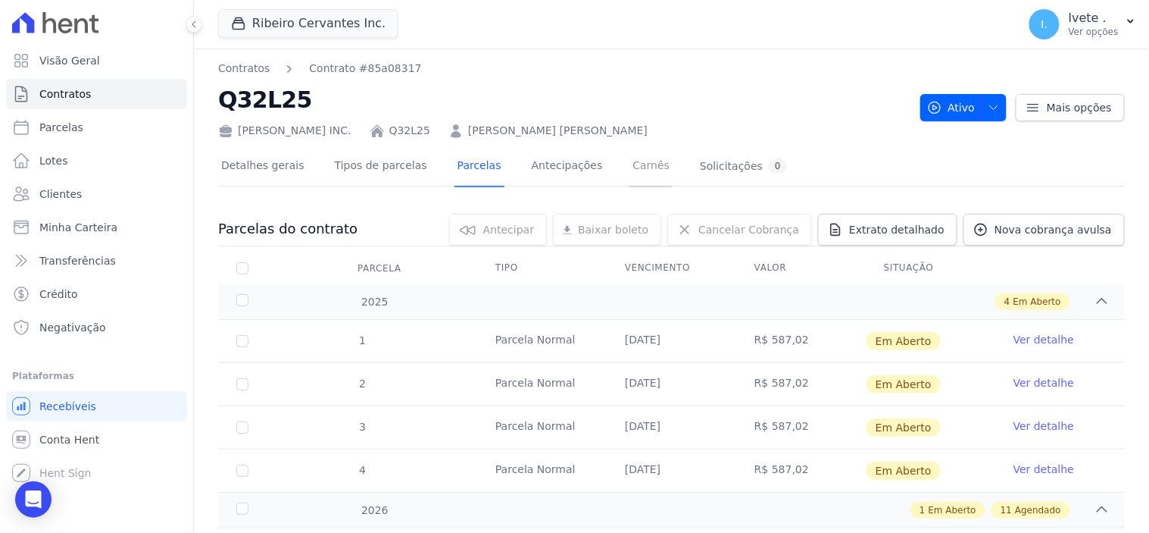
click at [630, 167] on link "Carnês" at bounding box center [651, 167] width 43 height 40
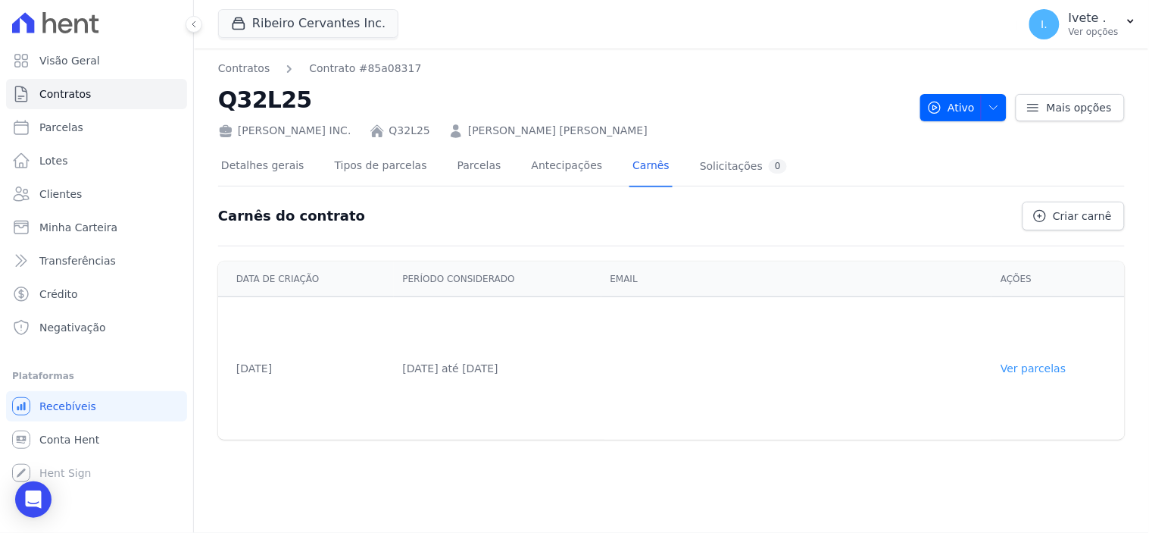
click at [1043, 368] on link "Ver parcelas" at bounding box center [1033, 368] width 65 height 12
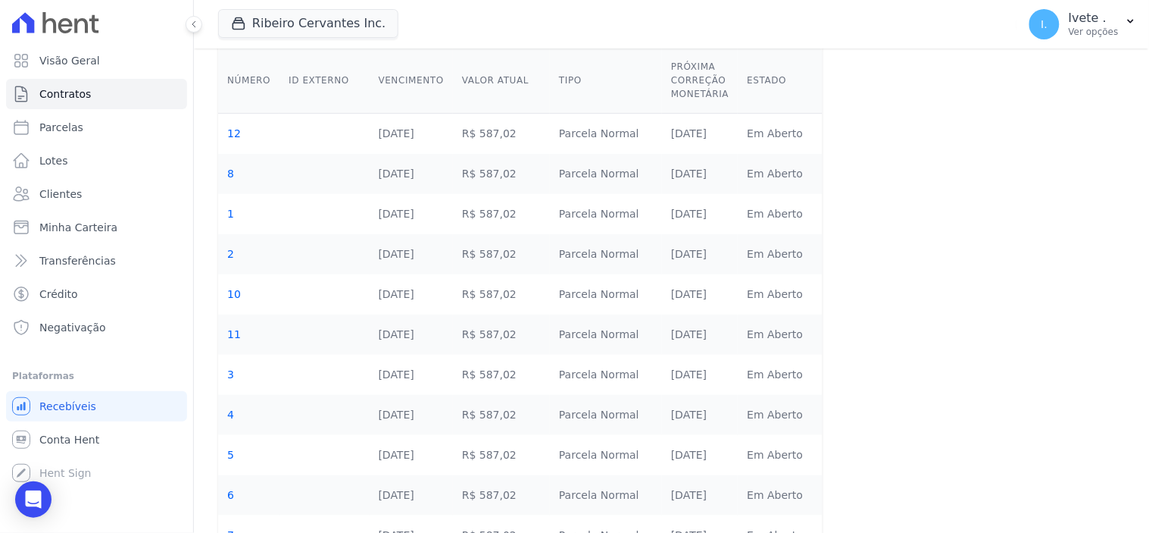
scroll to position [233, 0]
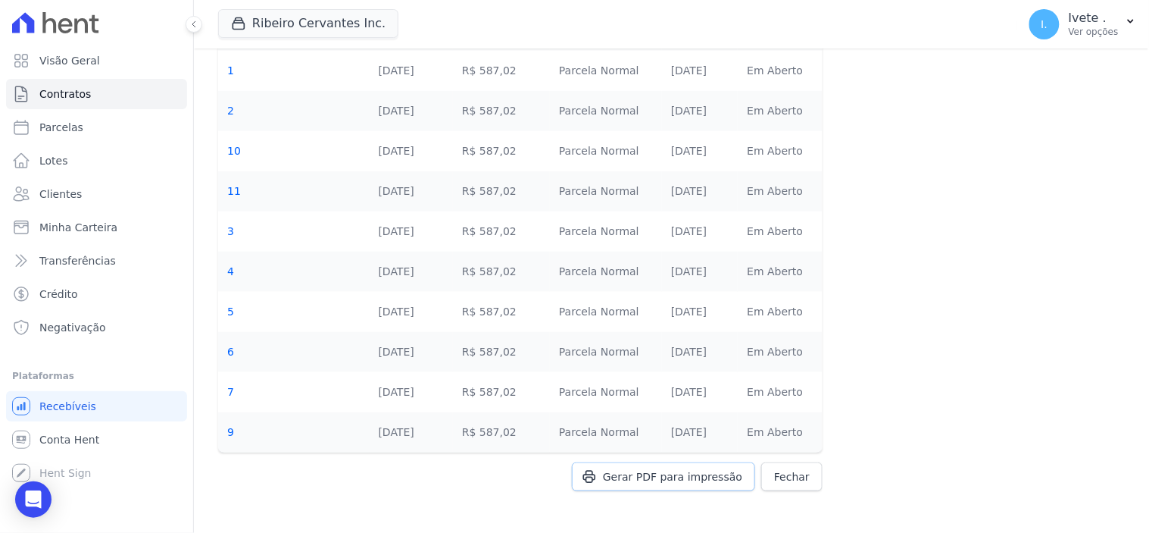
click at [689, 475] on span "Gerar PDF para impressão" at bounding box center [672, 476] width 139 height 15
click at [786, 475] on span "Fechar" at bounding box center [792, 476] width 36 height 15
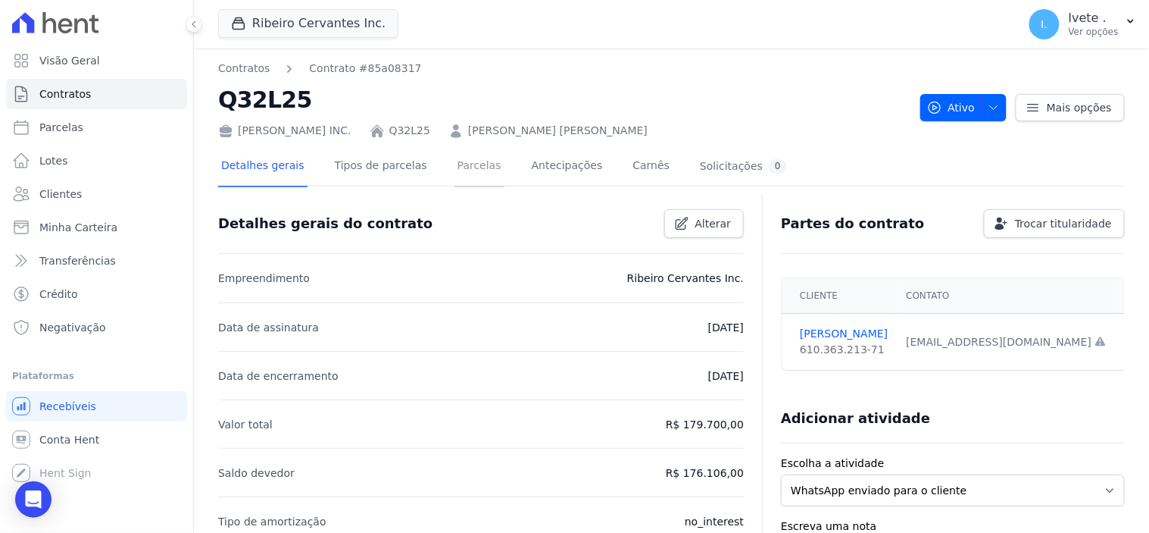
click at [462, 163] on link "Parcelas" at bounding box center [480, 167] width 50 height 40
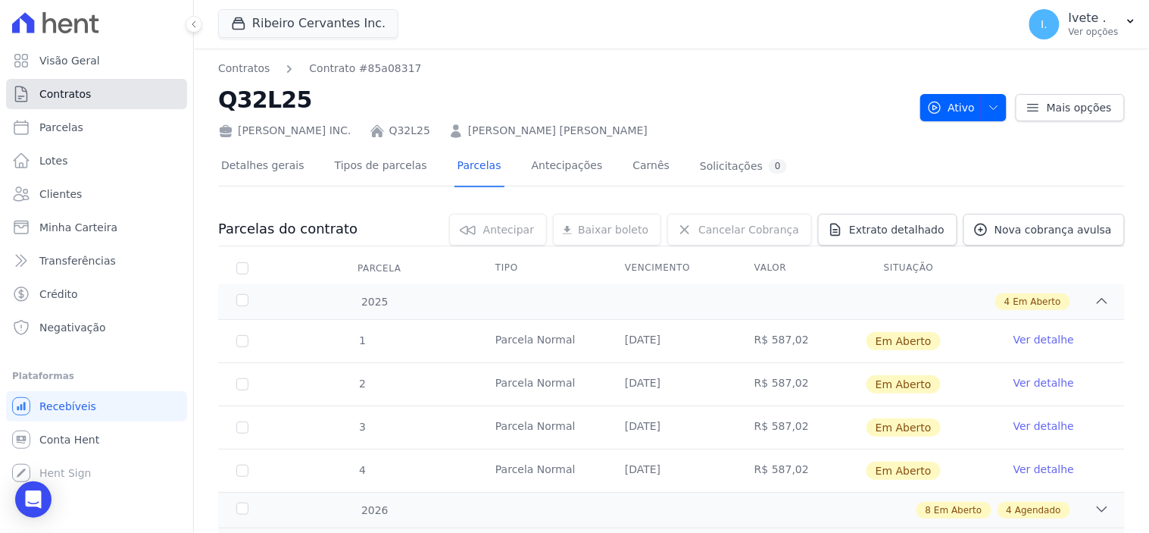
click at [77, 89] on span "Contratos" at bounding box center [65, 93] width 52 height 15
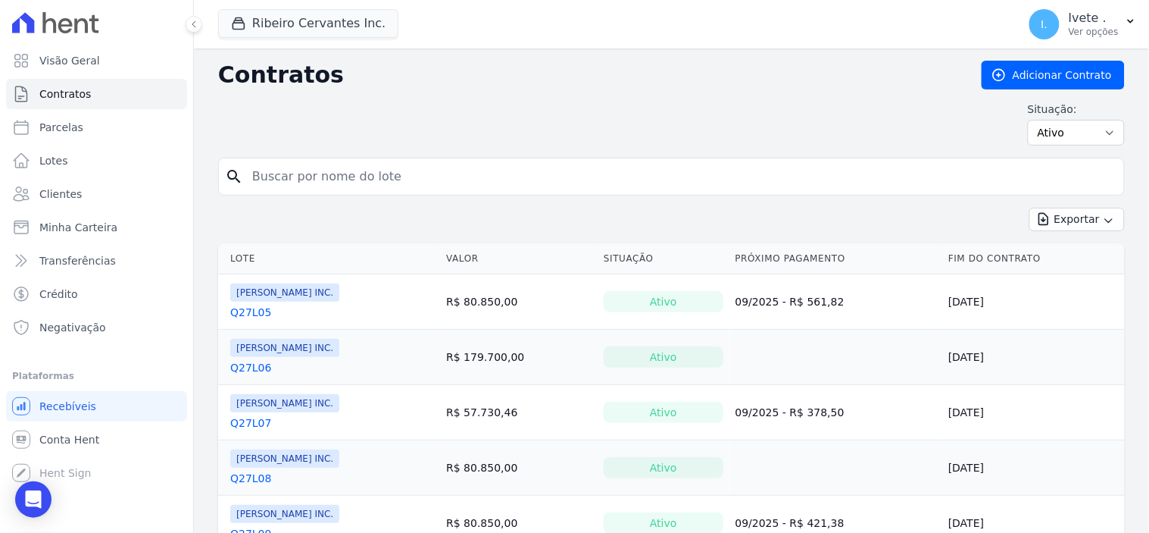
click at [294, 187] on input "search" at bounding box center [680, 176] width 875 height 30
type input "q32l12"
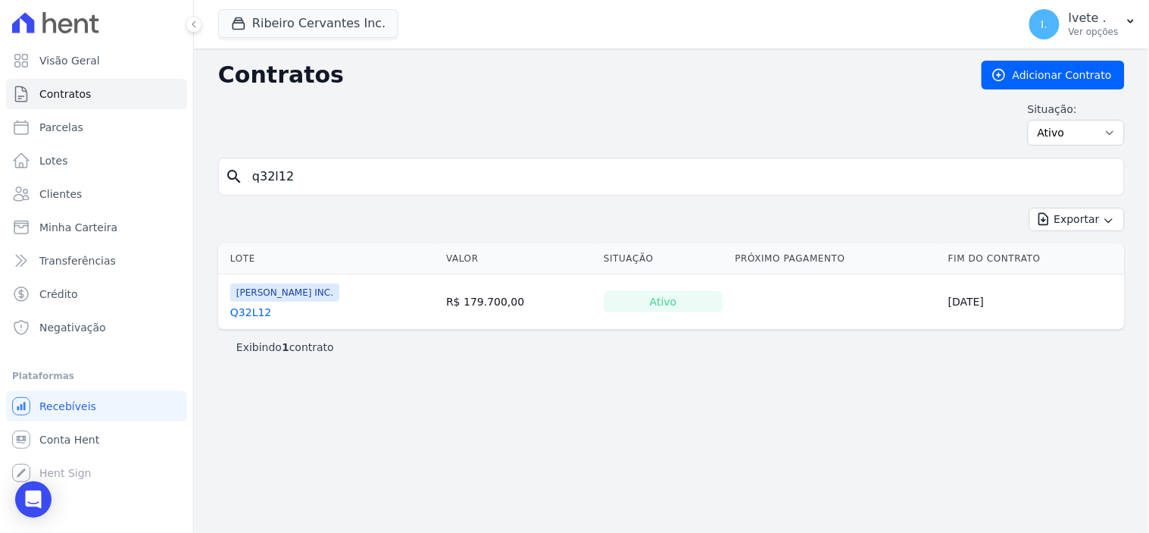
click at [239, 316] on link "Q32L12" at bounding box center [250, 312] width 41 height 15
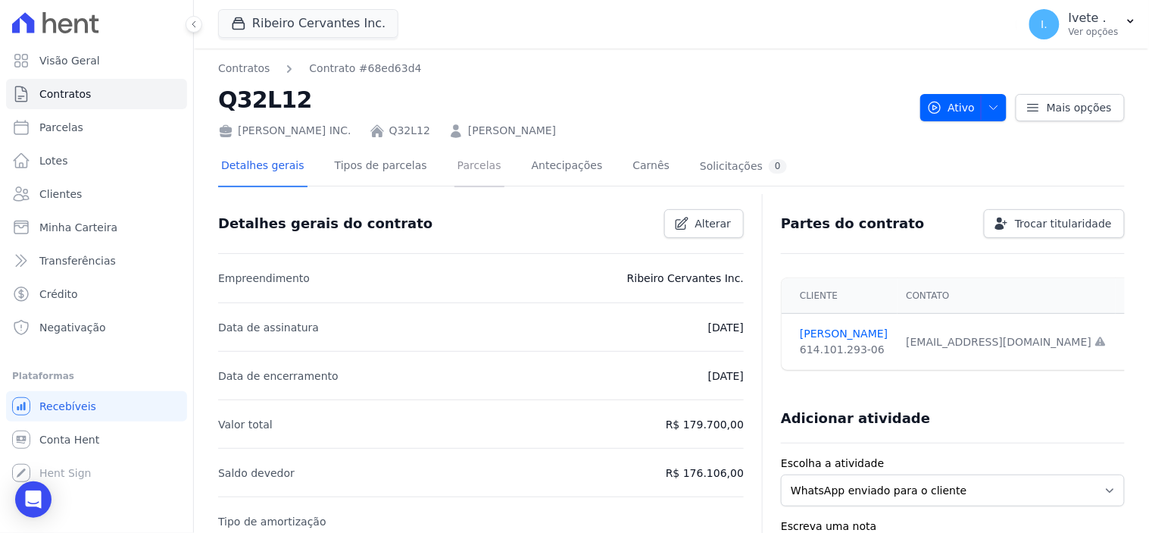
click at [455, 161] on link "Parcelas" at bounding box center [480, 167] width 50 height 40
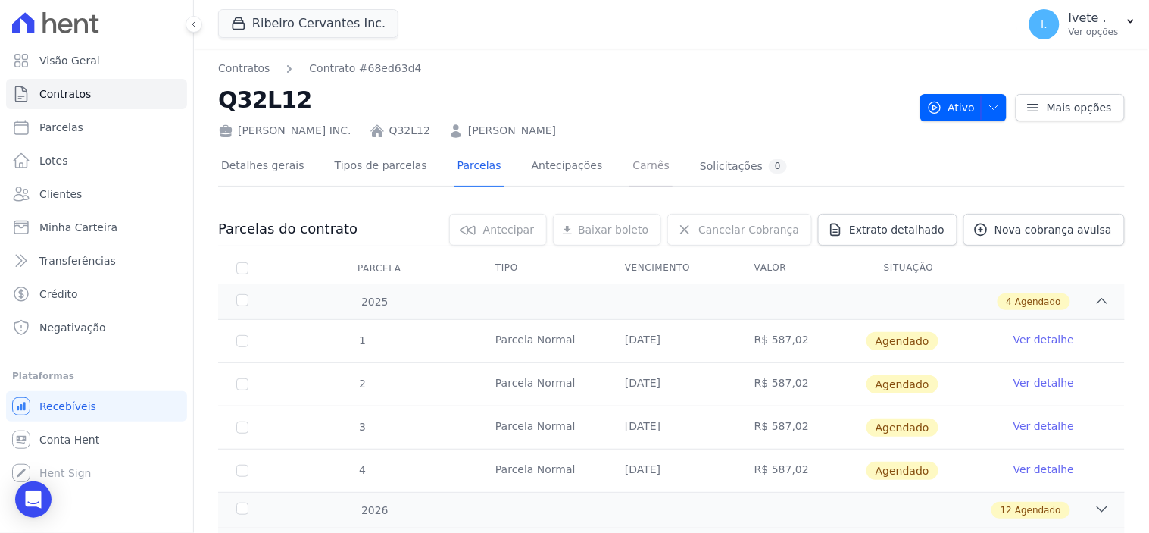
click at [630, 167] on link "Carnês" at bounding box center [651, 167] width 43 height 40
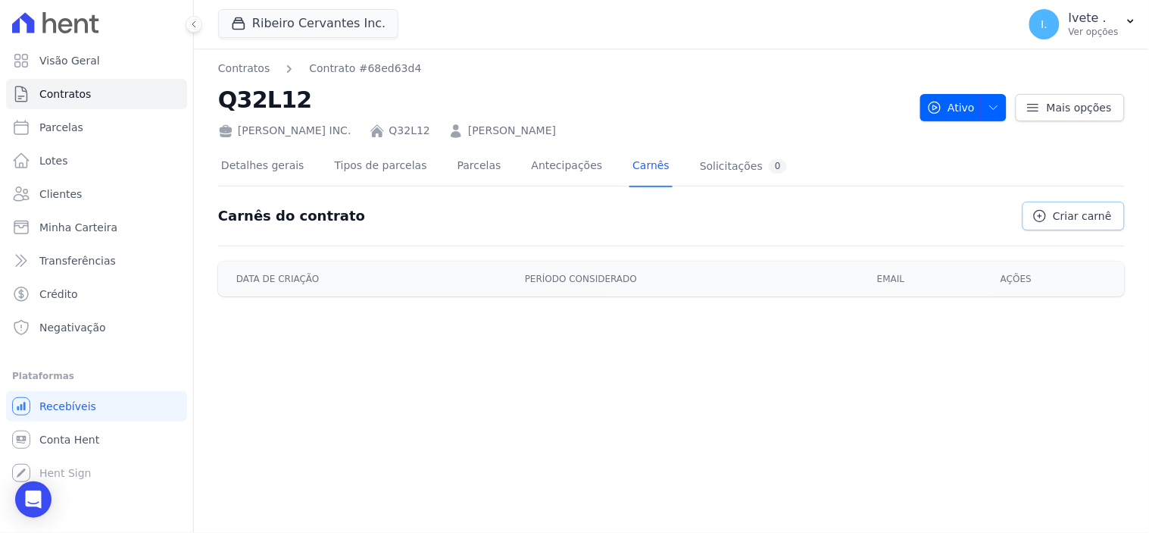
click at [1093, 210] on span "Criar carnê" at bounding box center [1083, 215] width 58 height 15
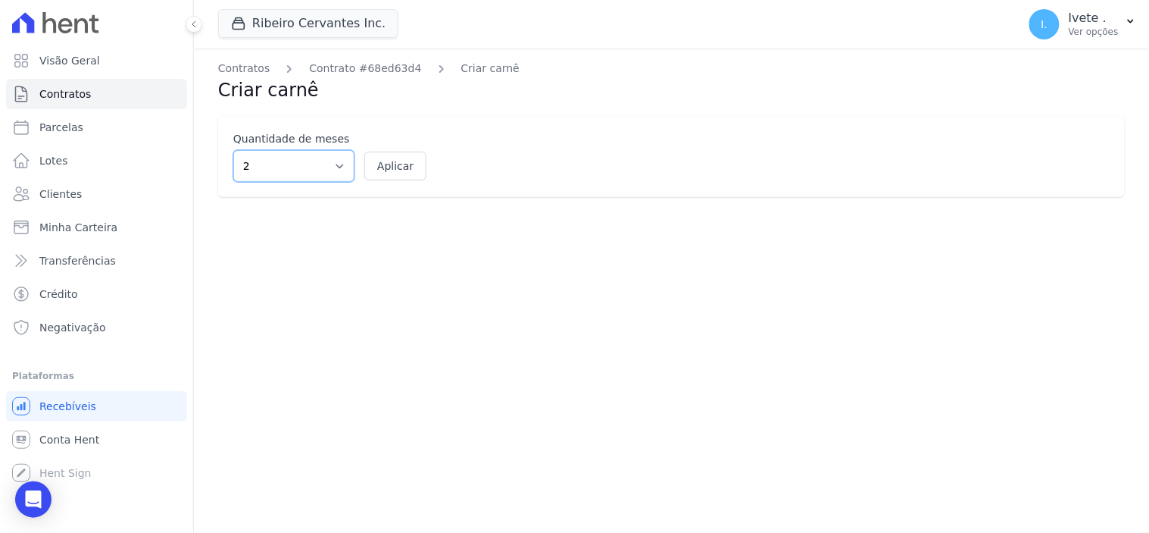
click at [338, 167] on select "2 3 4 5 6 7 8 9 10 11 12" at bounding box center [293, 166] width 121 height 32
select select "12"
click at [233, 150] on select "2 3 4 5 6 7 8 9 10 11 12" at bounding box center [293, 166] width 121 height 32
click at [391, 163] on button "Aplicar" at bounding box center [395, 166] width 62 height 29
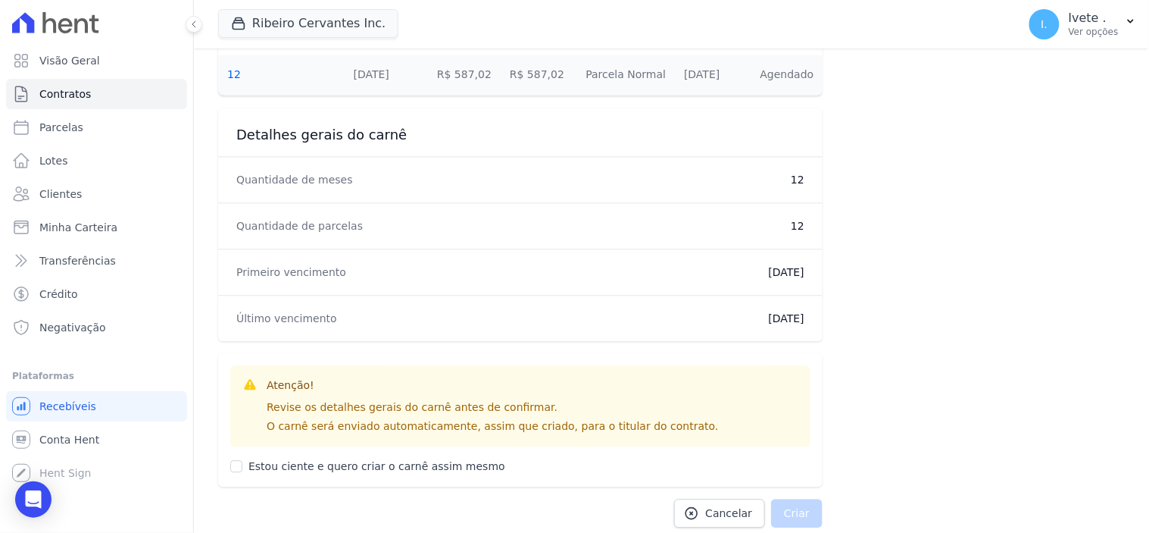
scroll to position [842, 0]
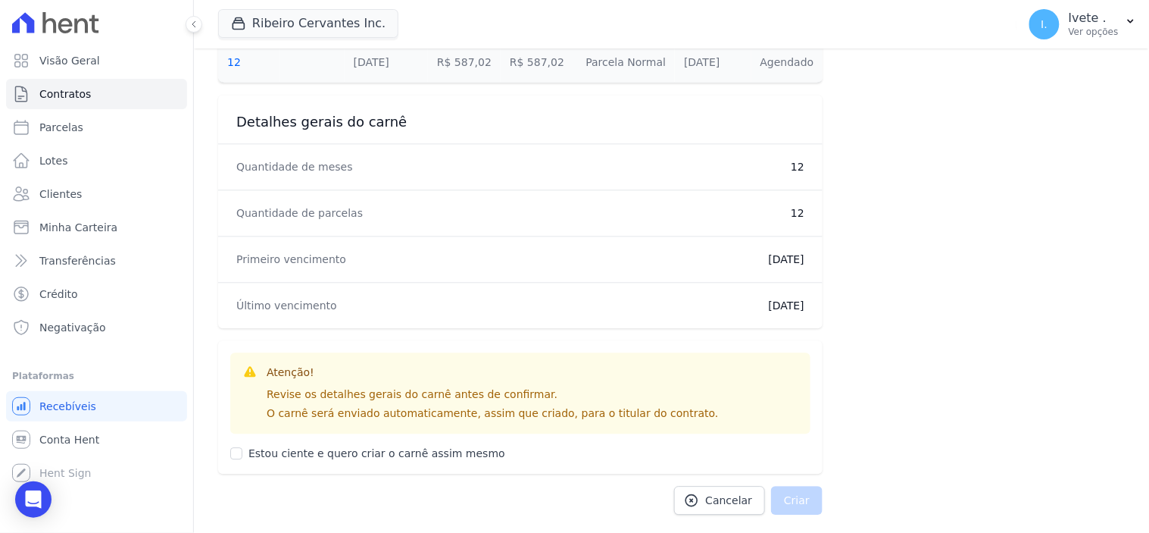
click at [242, 452] on div "Estou ciente e quero criar o carnê assim mesmo" at bounding box center [520, 447] width 580 height 28
click at [232, 453] on input "Estou ciente e quero criar o carnê assim mesmo" at bounding box center [236, 453] width 12 height 12
checkbox input "true"
click at [794, 508] on button "Criar" at bounding box center [797, 500] width 52 height 29
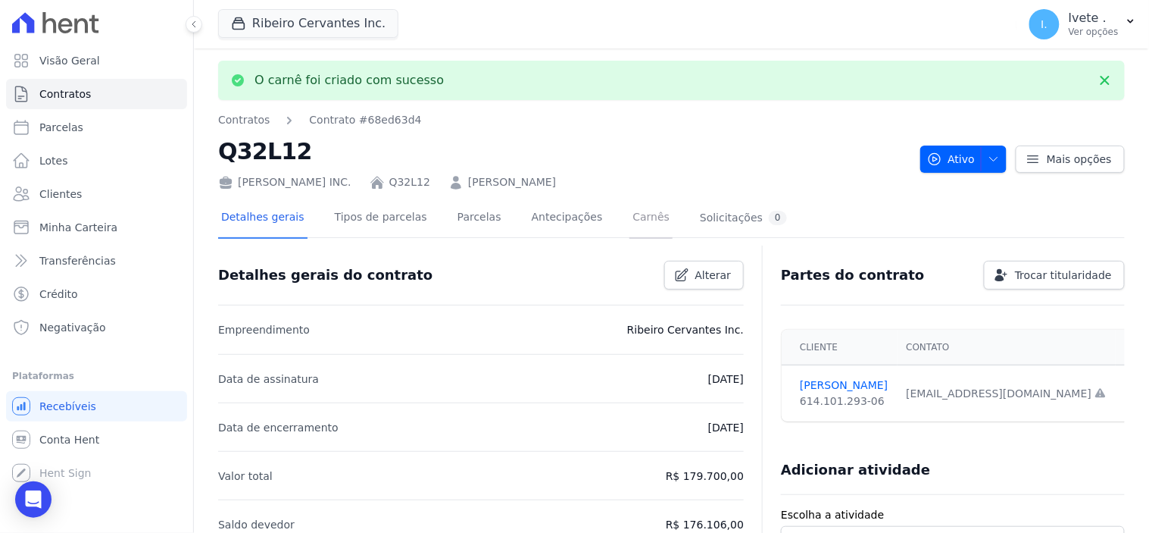
click at [630, 220] on link "Carnês" at bounding box center [651, 219] width 43 height 40
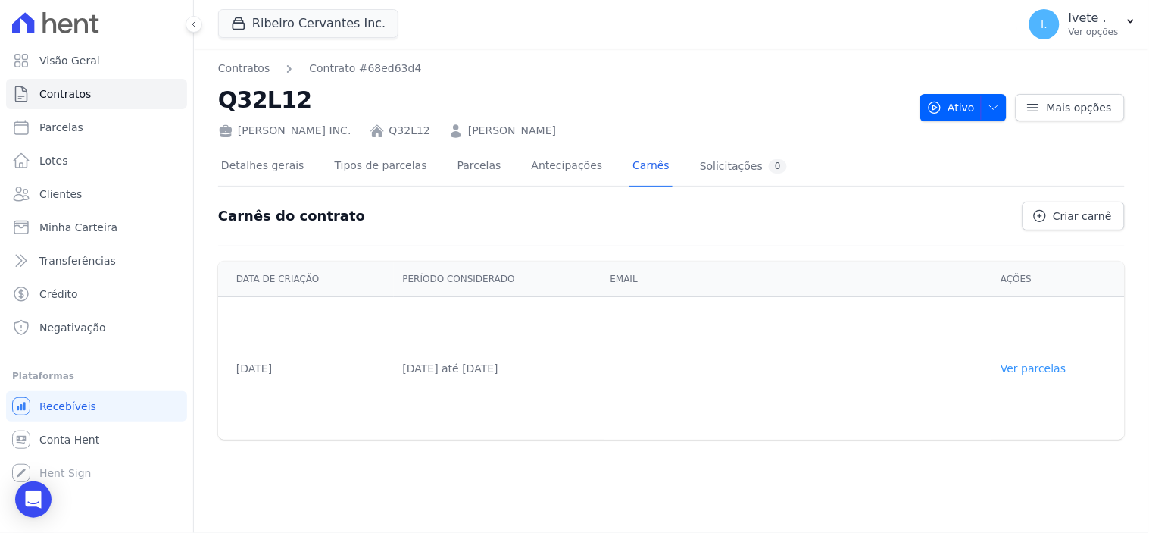
click at [1044, 367] on link "Ver parcelas" at bounding box center [1033, 368] width 65 height 12
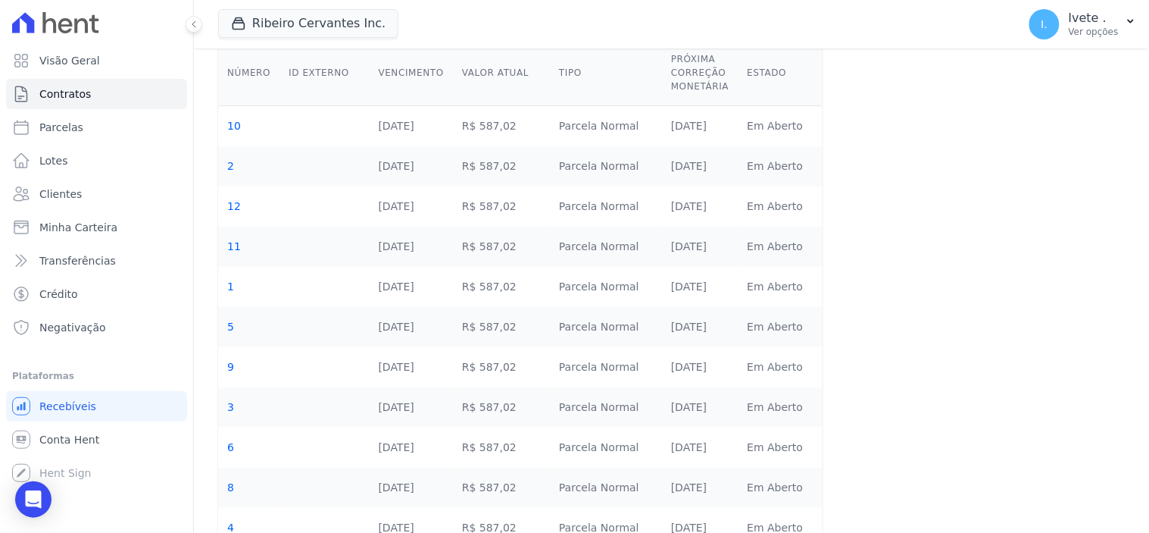
scroll to position [233, 0]
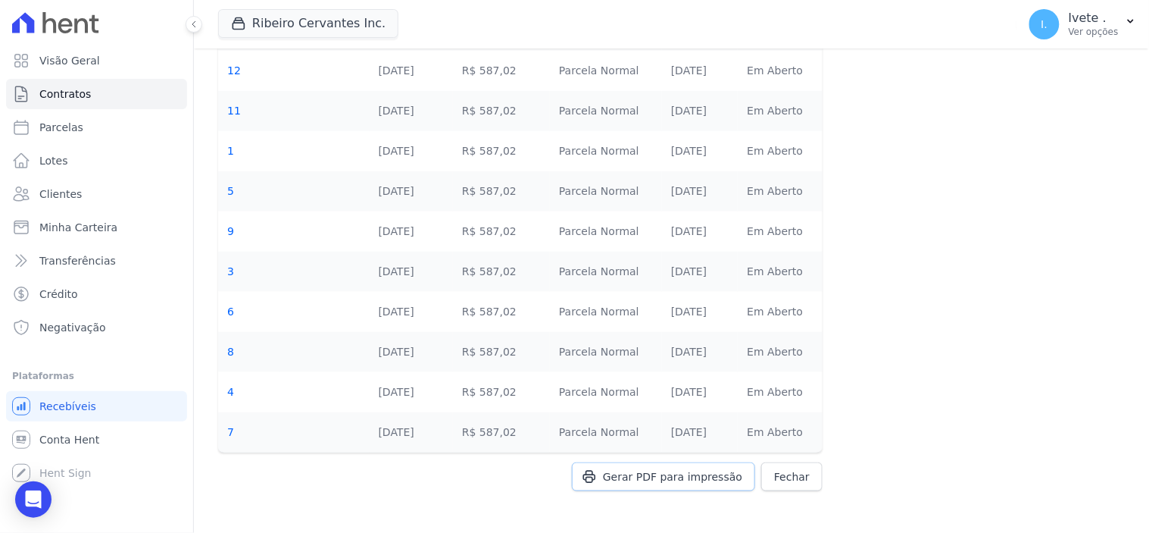
click at [680, 475] on span "Gerar PDF para impressão" at bounding box center [672, 476] width 139 height 15
click at [650, 481] on div "Gerar PDF para impressão [GEOGRAPHIC_DATA]" at bounding box center [520, 491] width 605 height 59
click at [652, 478] on div "Gerar PDF para impressão [GEOGRAPHIC_DATA]" at bounding box center [520, 491] width 605 height 59
click at [675, 475] on div "Gerar PDF para impressão [GEOGRAPHIC_DATA]" at bounding box center [520, 491] width 605 height 59
click at [683, 474] on div "Gerar PDF para impressão [GEOGRAPHIC_DATA]" at bounding box center [520, 491] width 605 height 59
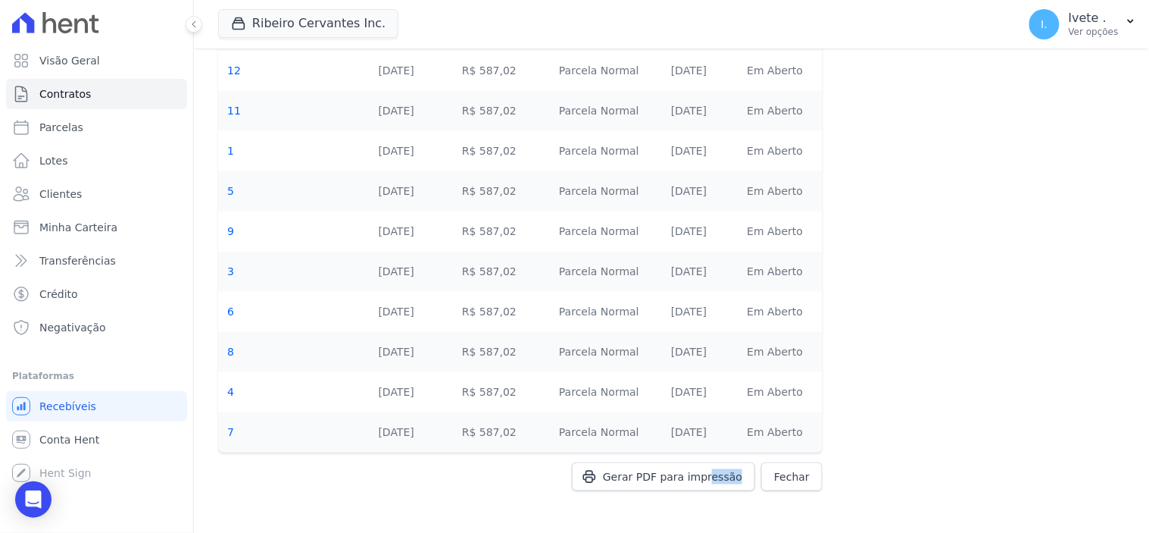
click at [683, 474] on div "Gerar PDF para impressão [GEOGRAPHIC_DATA]" at bounding box center [520, 491] width 605 height 59
click at [714, 476] on div "Gerar PDF para impressão [GEOGRAPHIC_DATA]" at bounding box center [520, 491] width 605 height 59
click at [792, 480] on span "Fechar" at bounding box center [792, 476] width 36 height 15
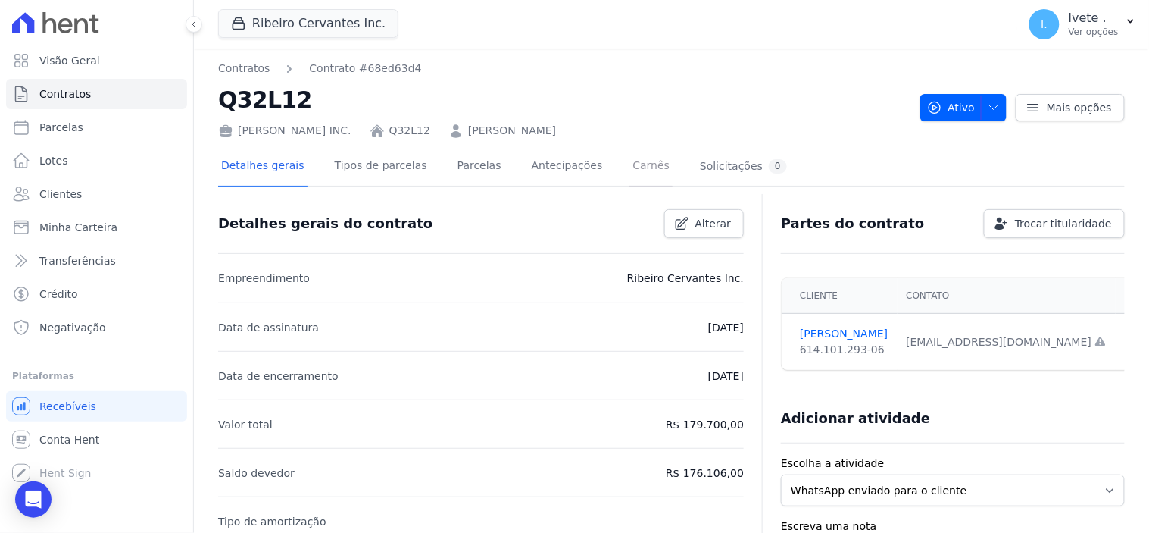
click at [630, 164] on link "Carnês" at bounding box center [651, 167] width 43 height 40
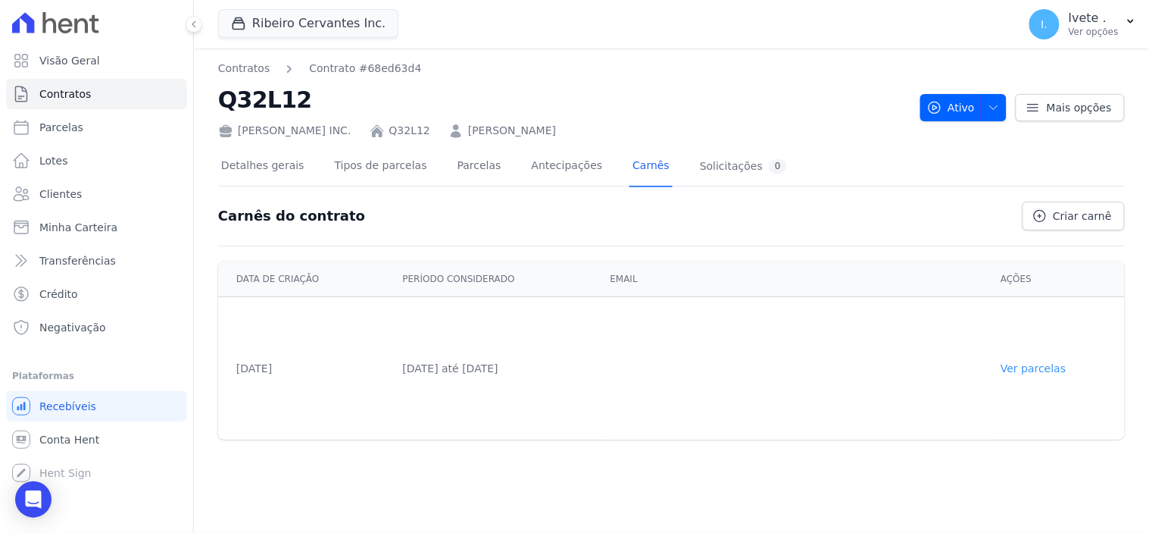
click at [1055, 364] on link "Ver parcelas" at bounding box center [1033, 368] width 65 height 12
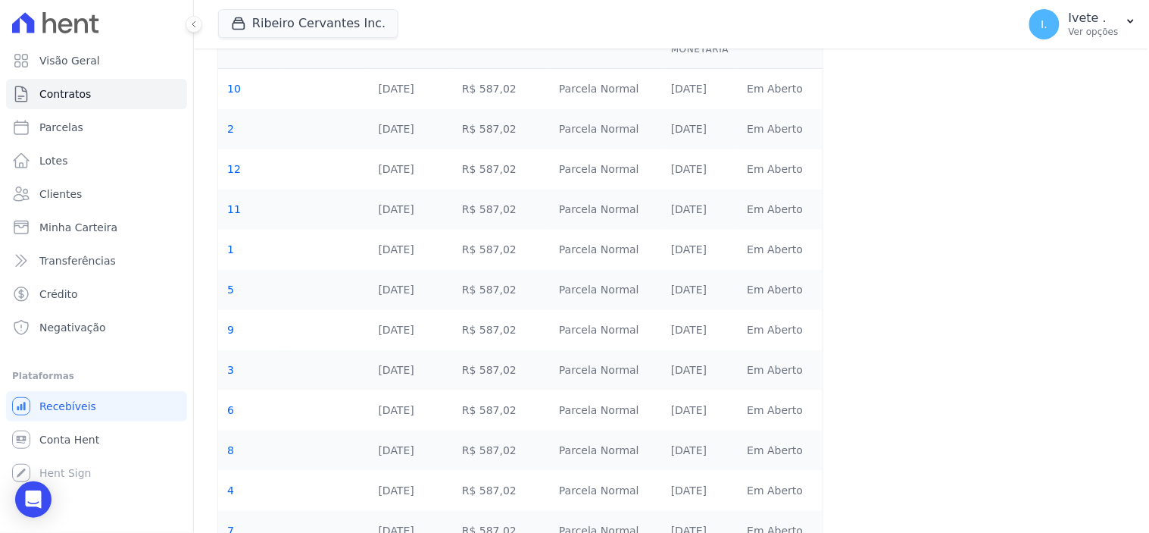
scroll to position [233, 0]
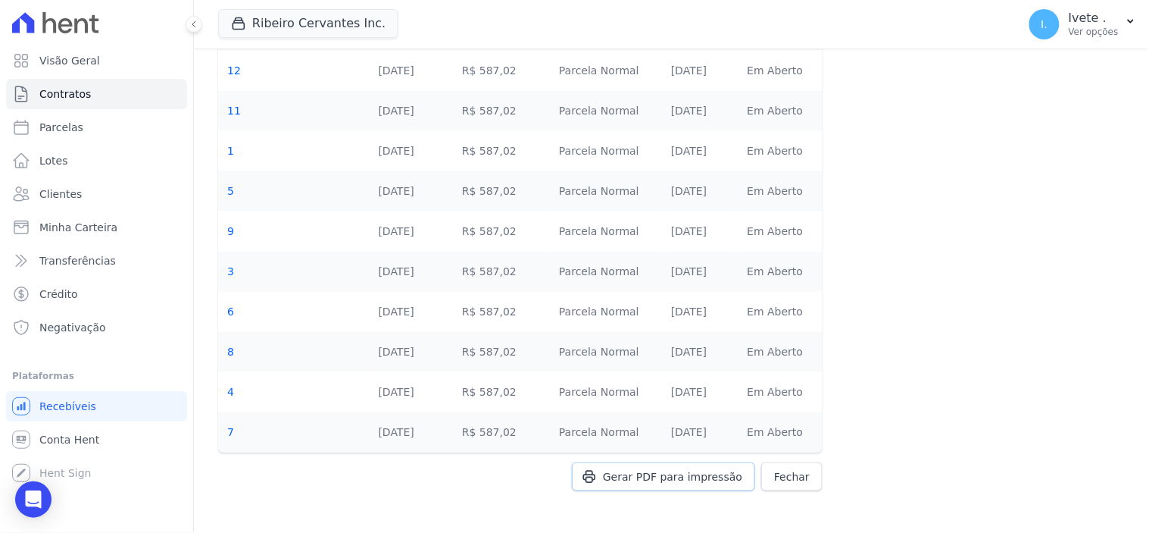
click at [656, 471] on span "Gerar PDF para impressão" at bounding box center [672, 476] width 139 height 15
click at [67, 101] on span "Contratos" at bounding box center [65, 93] width 52 height 15
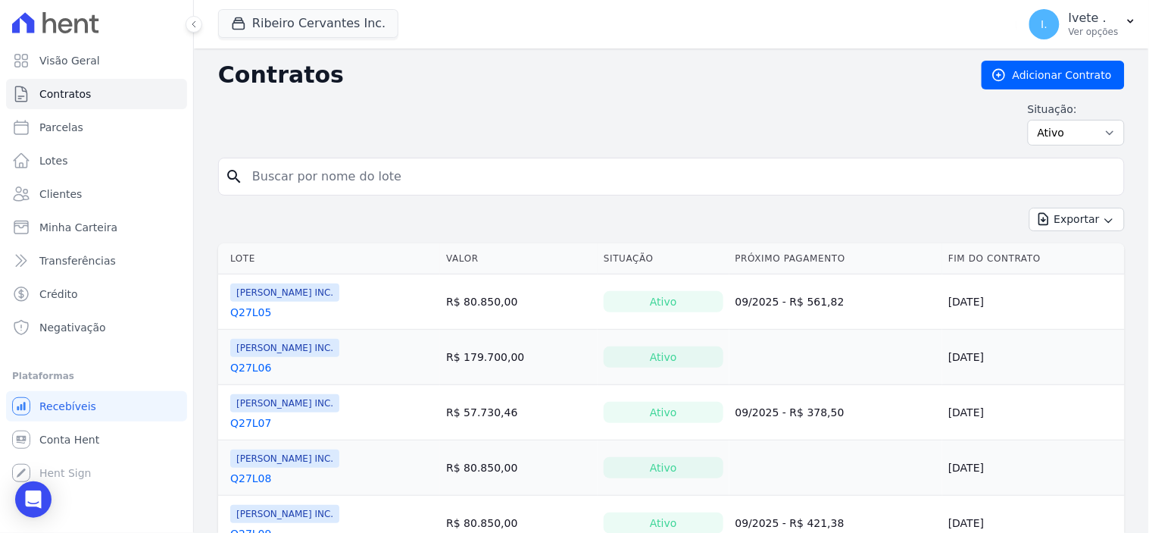
click at [279, 177] on input "search" at bounding box center [680, 176] width 875 height 30
type input "q32l12"
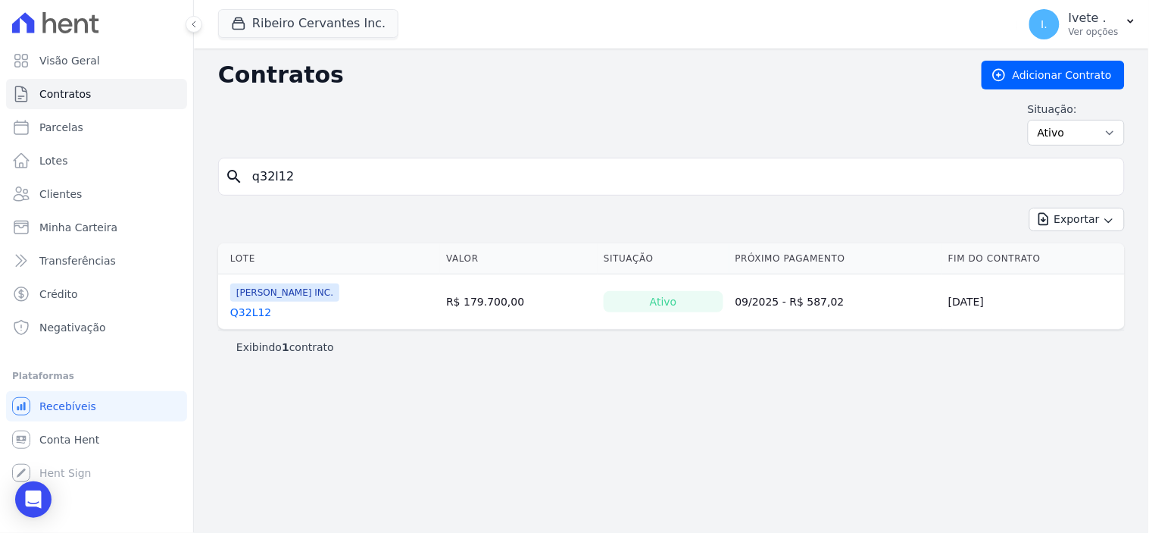
click at [250, 315] on link "Q32L12" at bounding box center [250, 312] width 41 height 15
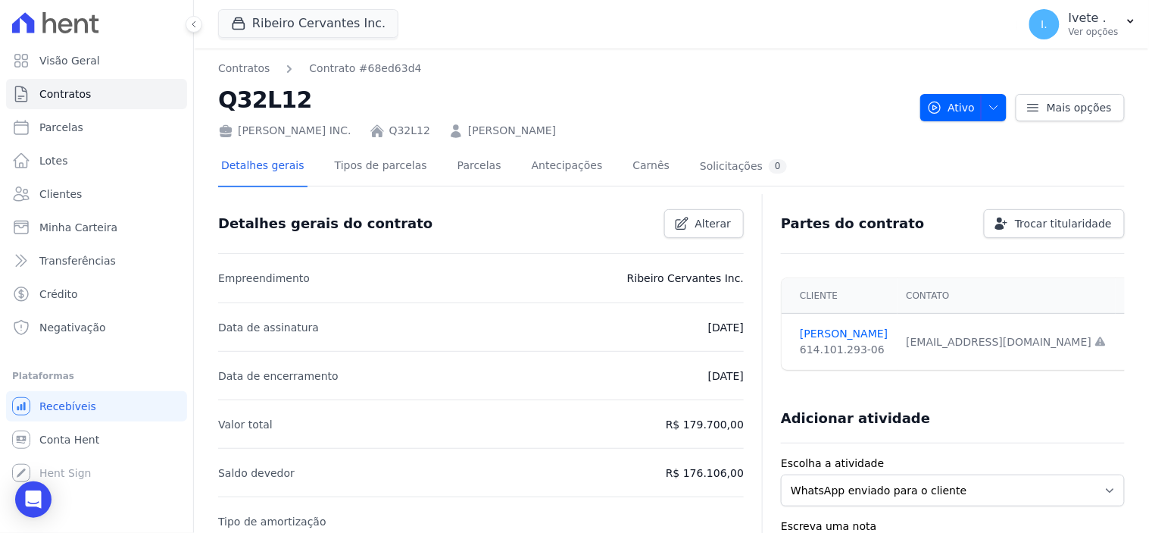
click at [470, 130] on link "[PERSON_NAME]" at bounding box center [512, 131] width 88 height 16
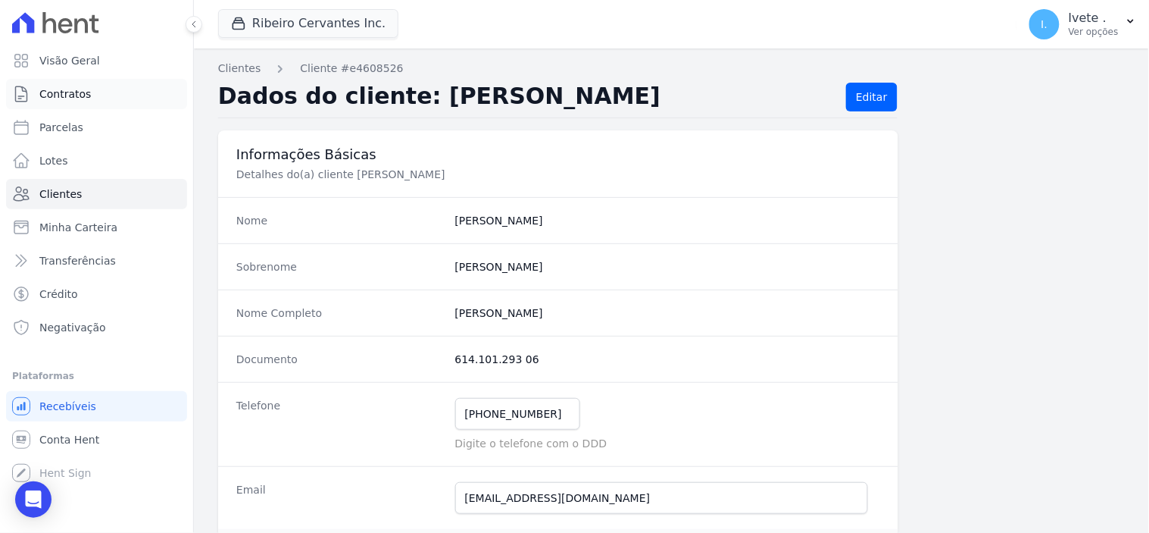
click at [65, 92] on span "Contratos" at bounding box center [65, 93] width 52 height 15
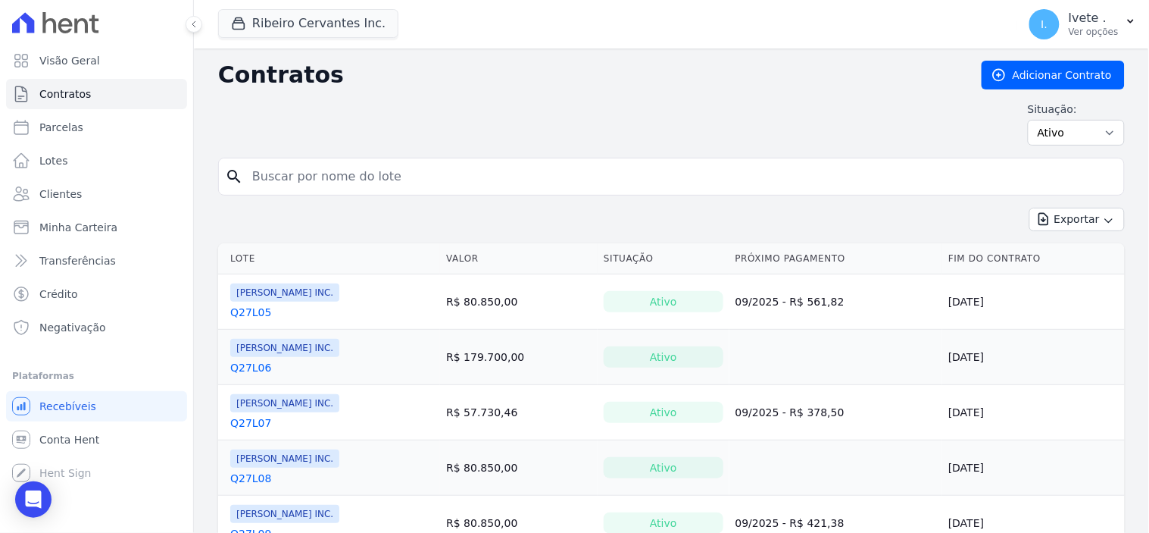
click at [295, 180] on input "search" at bounding box center [680, 176] width 875 height 30
type input "q32l13"
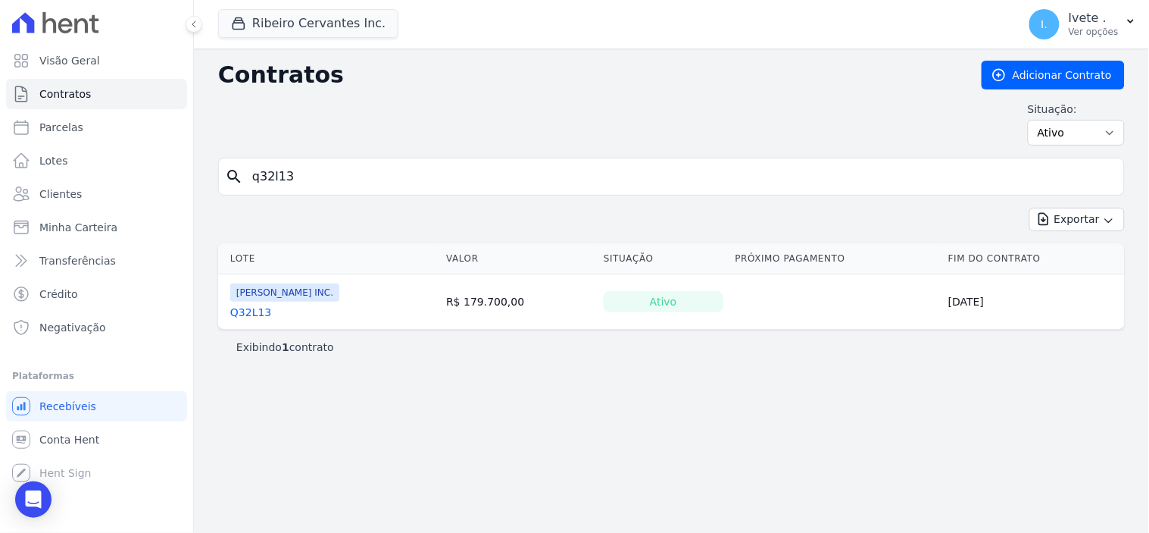
click at [243, 313] on link "Q32L13" at bounding box center [250, 312] width 41 height 15
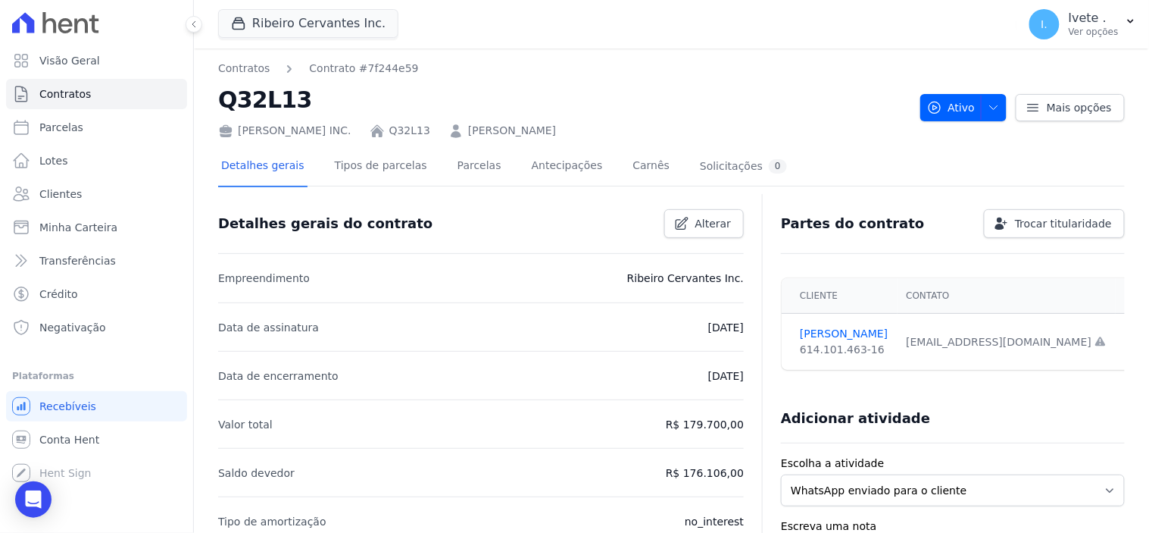
click at [483, 133] on link "[PERSON_NAME]" at bounding box center [512, 131] width 88 height 16
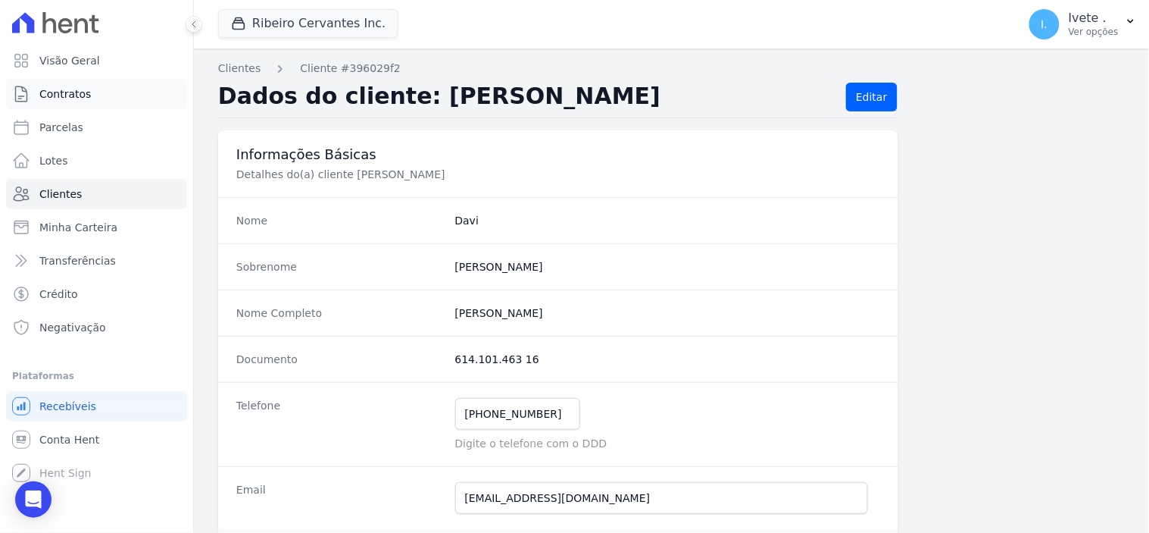
click at [80, 89] on span "Contratos" at bounding box center [65, 93] width 52 height 15
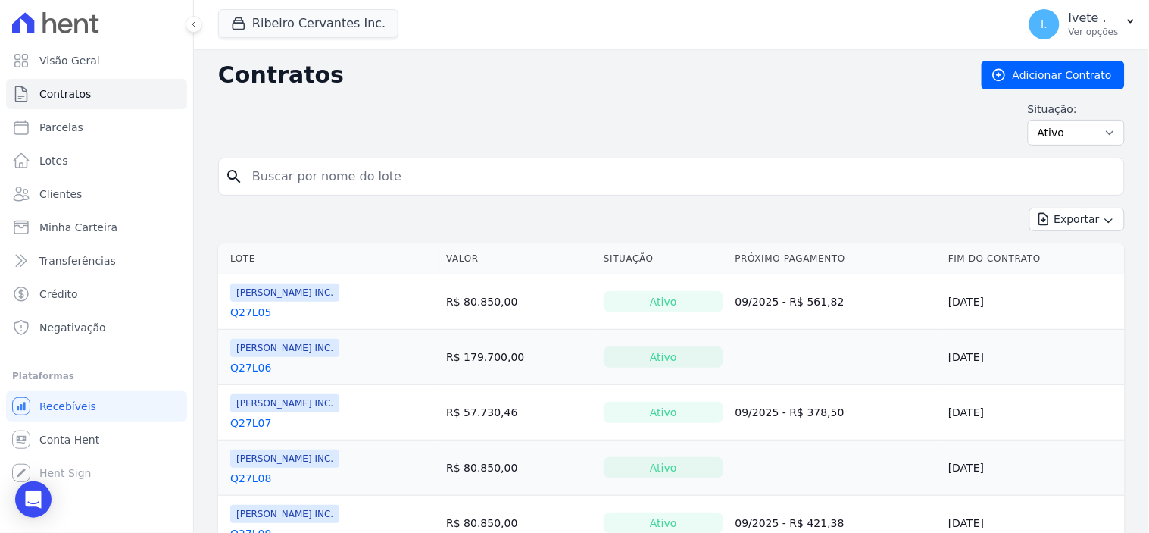
click at [286, 180] on input "search" at bounding box center [680, 176] width 875 height 30
type input "q32l13"
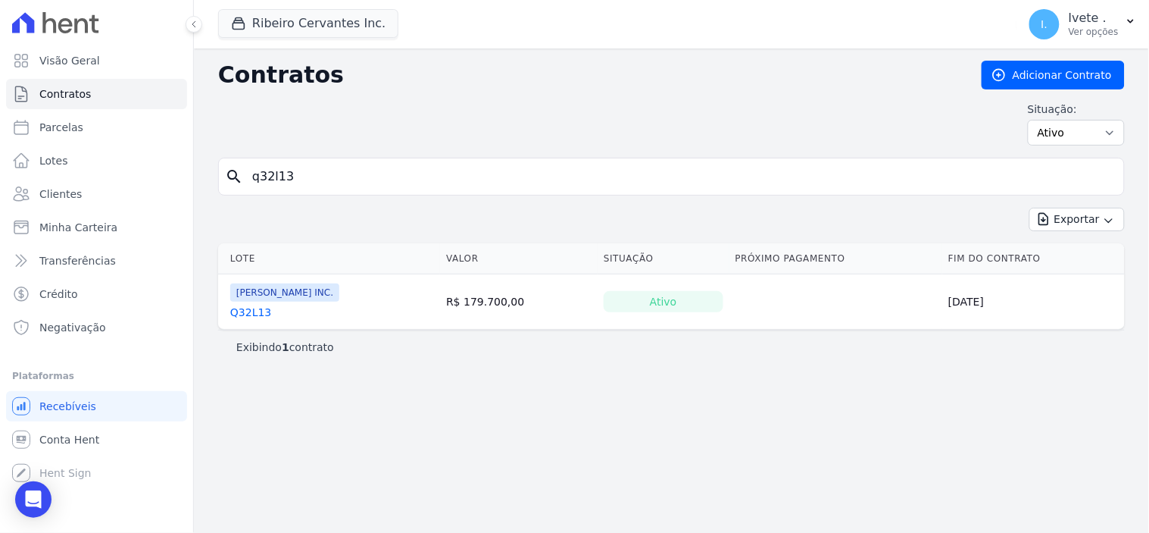
click at [252, 316] on link "Q32L13" at bounding box center [250, 312] width 41 height 15
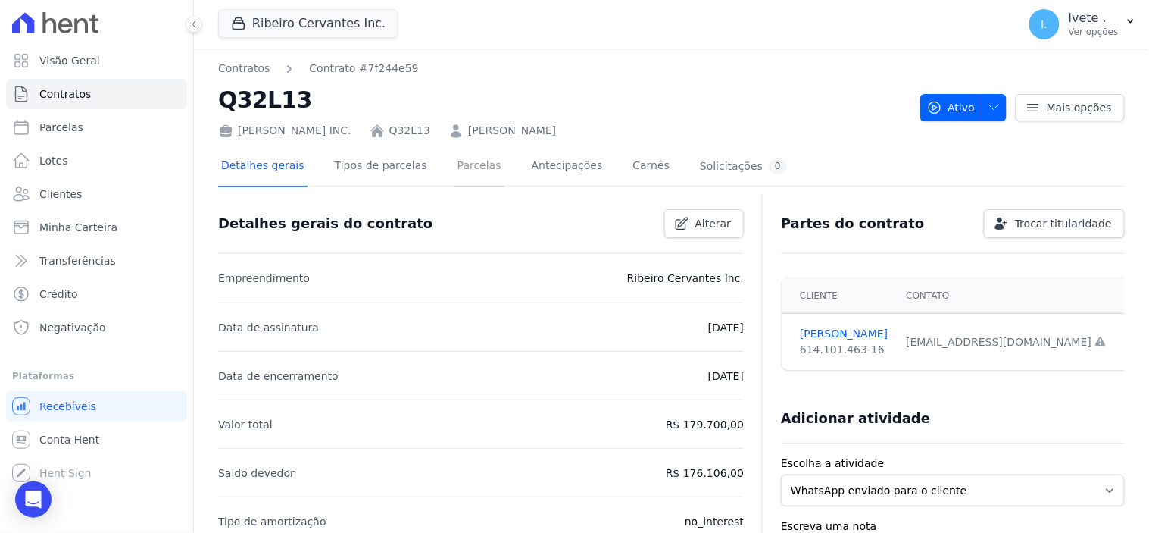
click at [462, 164] on link "Parcelas" at bounding box center [480, 167] width 50 height 40
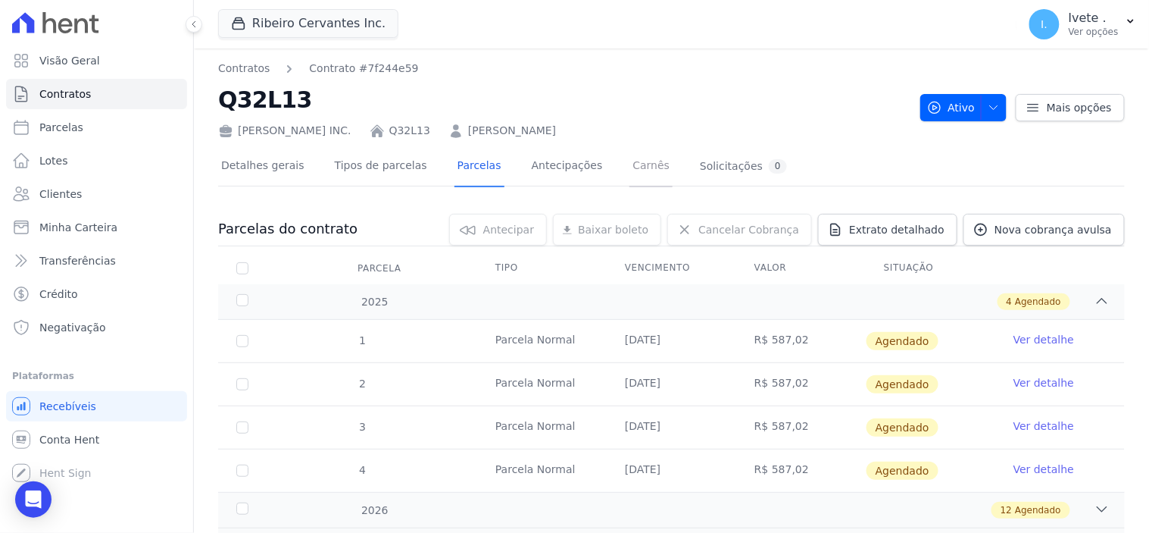
click at [630, 161] on link "Carnês" at bounding box center [651, 167] width 43 height 40
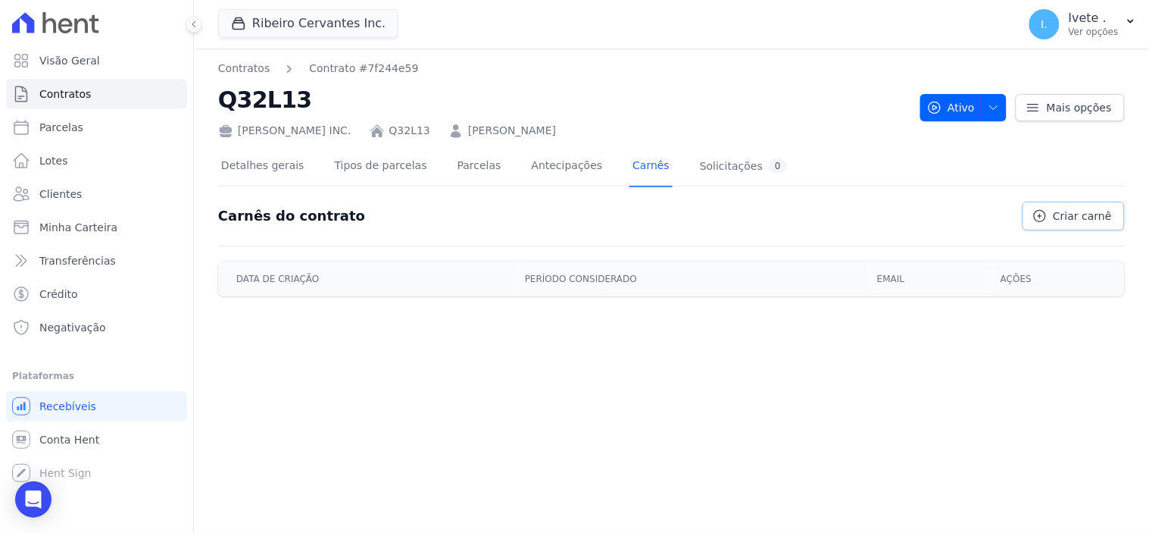
click at [1090, 214] on span "Criar carnê" at bounding box center [1083, 215] width 58 height 15
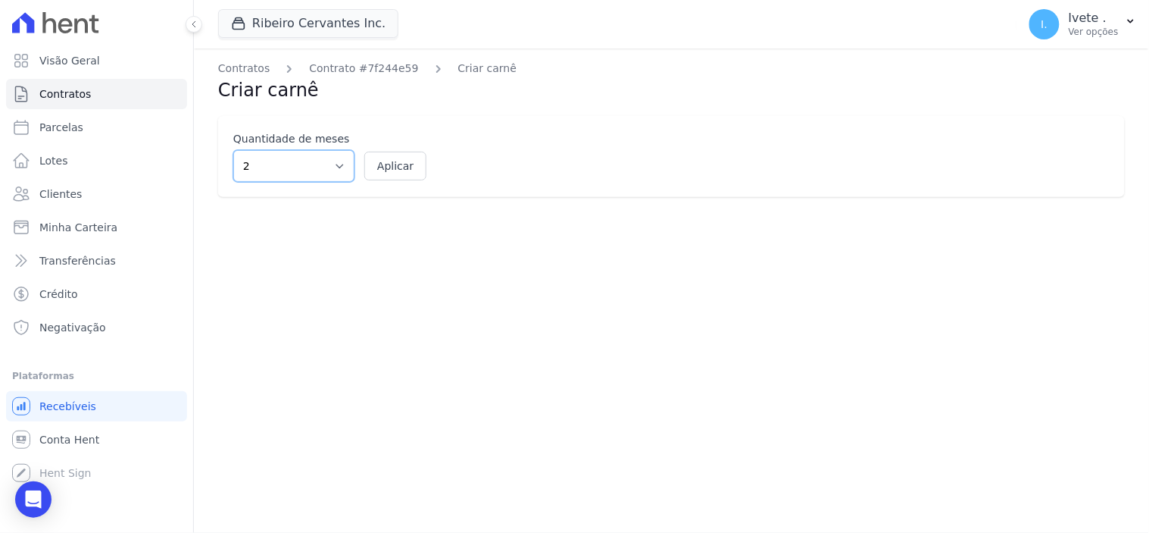
click at [337, 164] on select "2 3 4 5 6 7 8 9 10 11 12" at bounding box center [293, 166] width 121 height 32
select select "12"
click at [233, 150] on select "2 3 4 5 6 7 8 9 10 11 12" at bounding box center [293, 166] width 121 height 32
click at [386, 161] on button "Aplicar" at bounding box center [395, 166] width 62 height 29
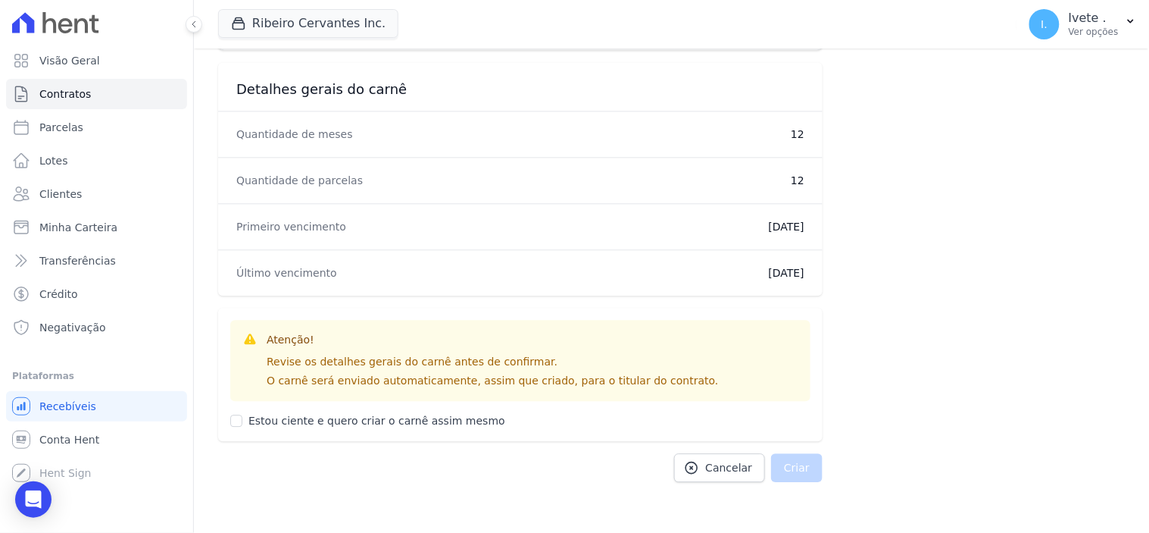
scroll to position [877, 0]
click at [233, 419] on input "Estou ciente e quero criar o carnê assim mesmo" at bounding box center [236, 417] width 12 height 12
checkbox input "true"
click at [786, 467] on button "Criar" at bounding box center [797, 464] width 52 height 29
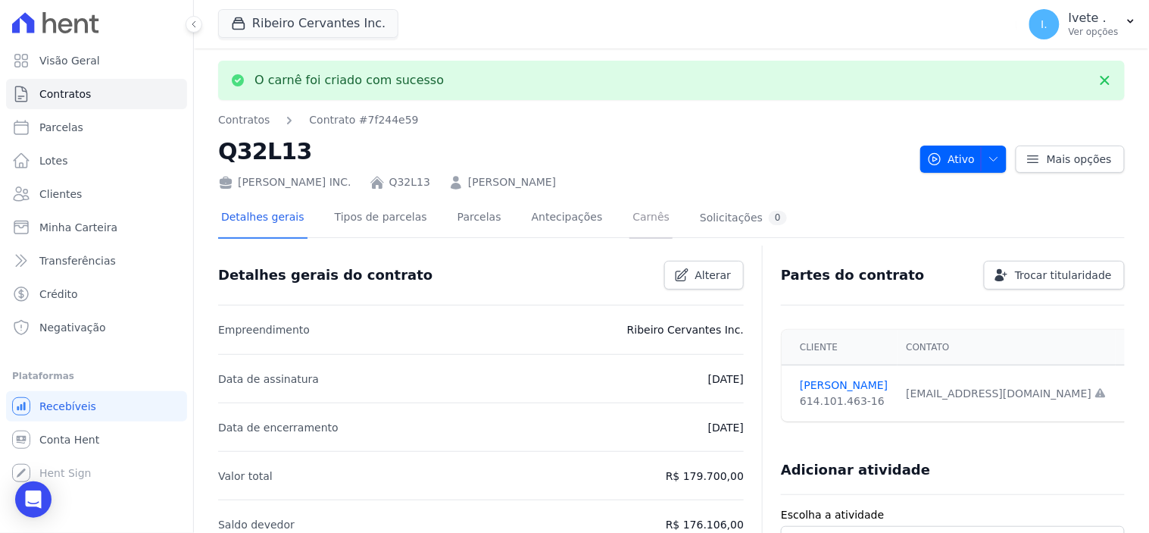
click at [630, 217] on link "Carnês" at bounding box center [651, 219] width 43 height 40
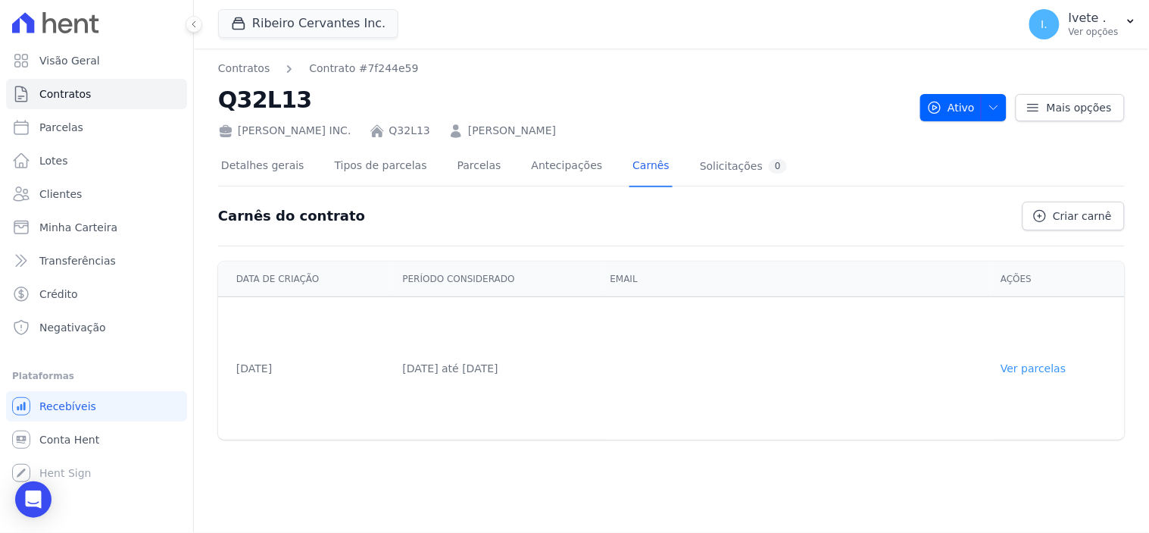
click at [1030, 367] on link "Ver parcelas" at bounding box center [1033, 368] width 65 height 12
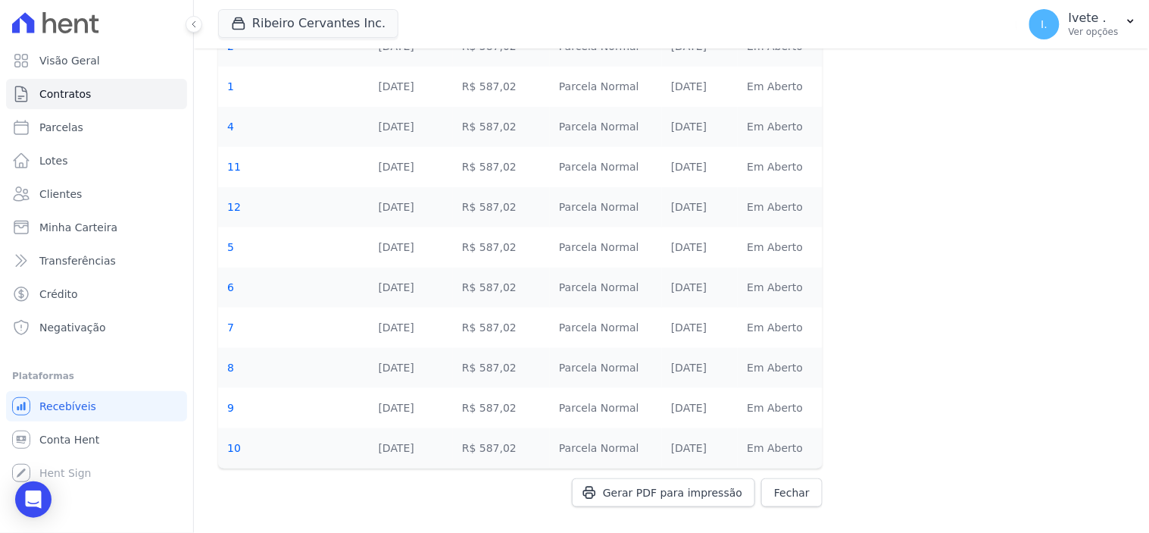
scroll to position [233, 0]
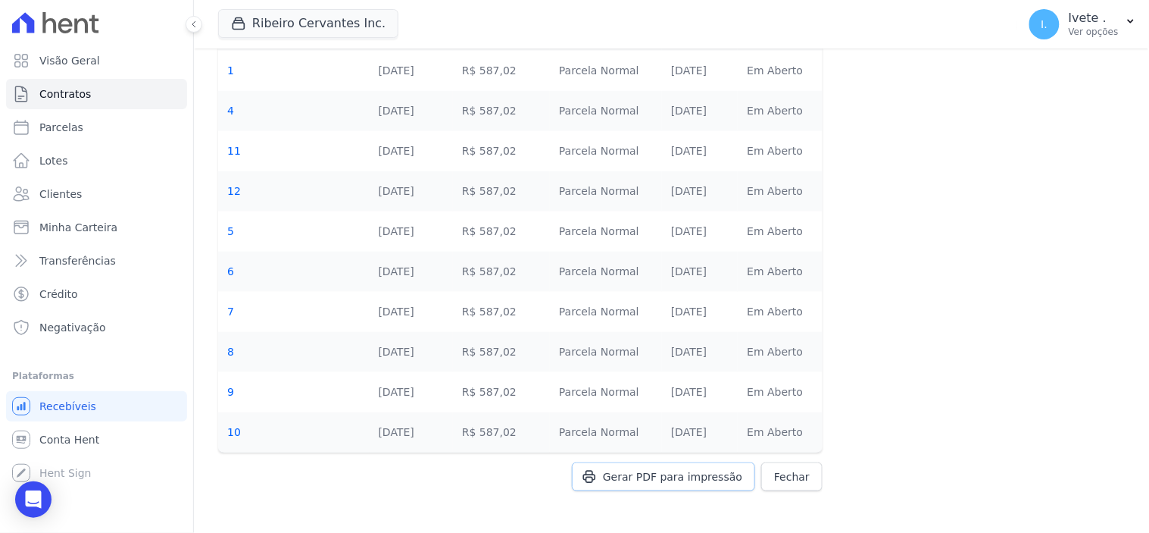
click at [691, 476] on span "Gerar PDF para impressão" at bounding box center [672, 476] width 139 height 15
